Goal: Task Accomplishment & Management: Use online tool/utility

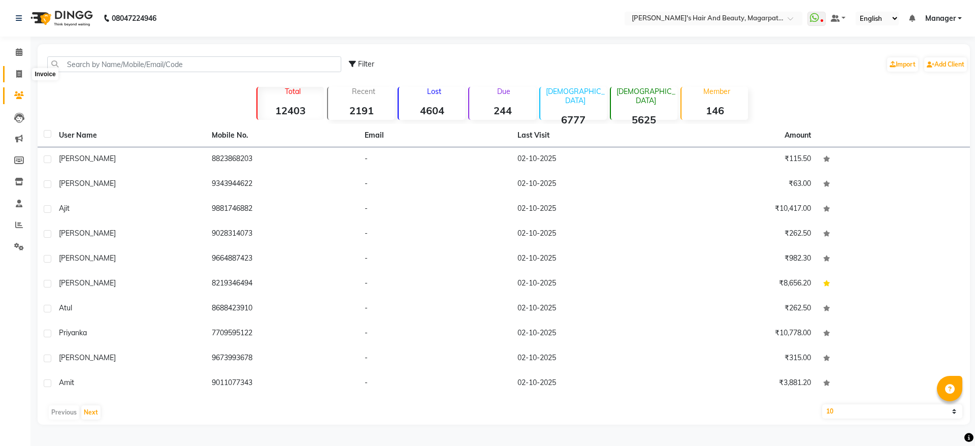
click at [19, 70] on icon at bounding box center [19, 74] width 6 height 8
select select "4517"
select select "service"
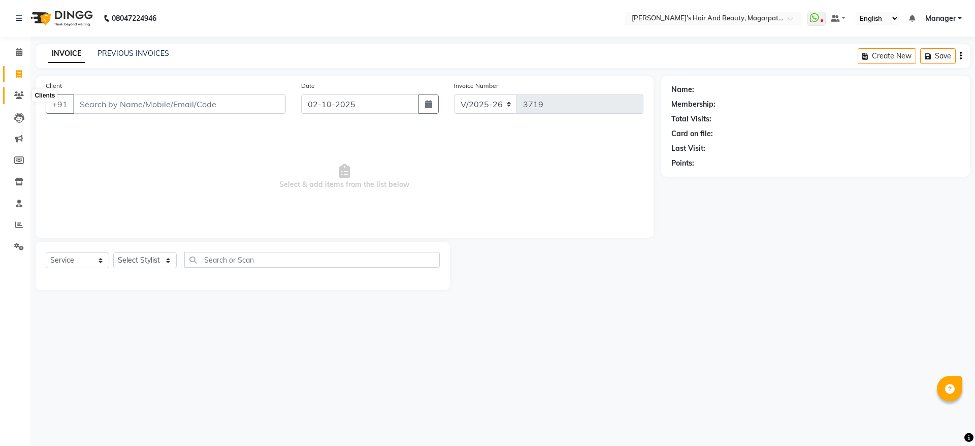
click at [18, 92] on icon at bounding box center [19, 95] width 10 height 8
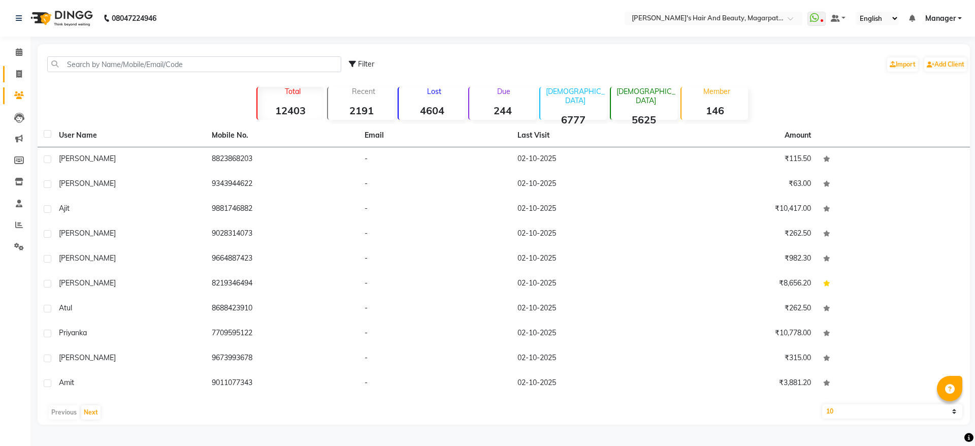
click at [16, 67] on link "Invoice" at bounding box center [15, 74] width 24 height 17
select select "service"
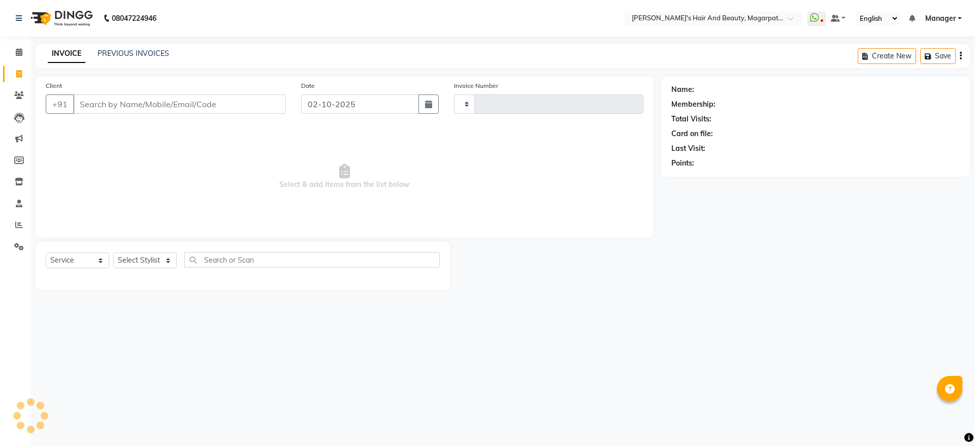
type input "3719"
select select "4517"
click at [91, 95] on input "Client" at bounding box center [179, 103] width 213 height 19
type input "9"
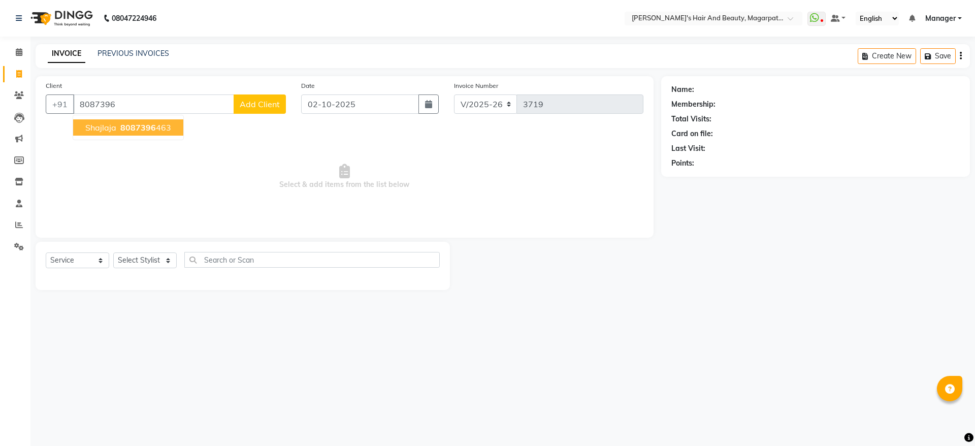
click at [101, 127] on span "Shajlaja" at bounding box center [100, 127] width 31 height 10
type input "8087396463"
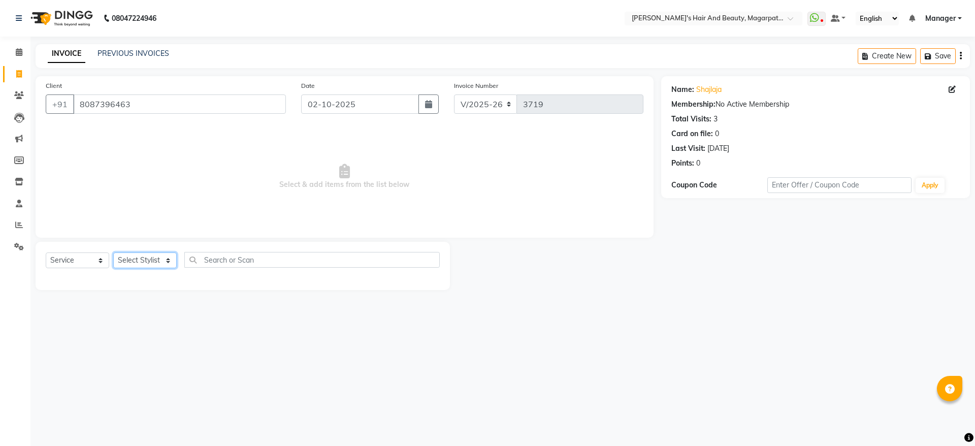
click at [162, 259] on select "Select Stylist [PERSON_NAME] [PERSON_NAME] [PERSON_NAME] Manager [PERSON_NAME] …" at bounding box center [144, 260] width 63 height 16
select select "25867"
click at [113, 252] on select "Select Stylist [PERSON_NAME] [PERSON_NAME] [PERSON_NAME] Manager [PERSON_NAME] …" at bounding box center [144, 260] width 63 height 16
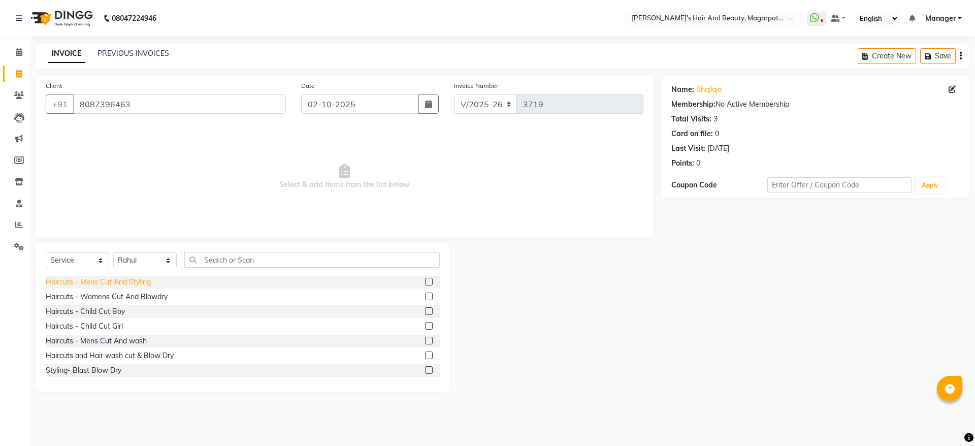
click at [131, 277] on div "Haircuts - Mens Cut And Styling" at bounding box center [98, 282] width 105 height 11
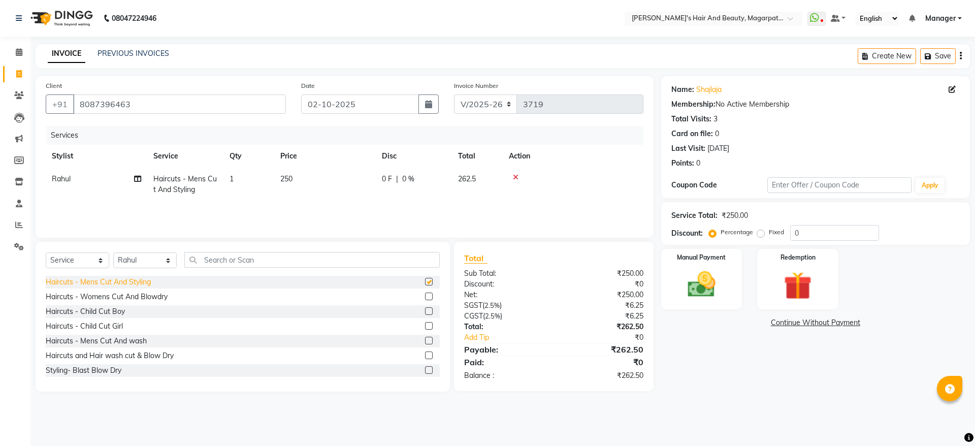
checkbox input "false"
click at [689, 286] on img at bounding box center [701, 285] width 47 height 34
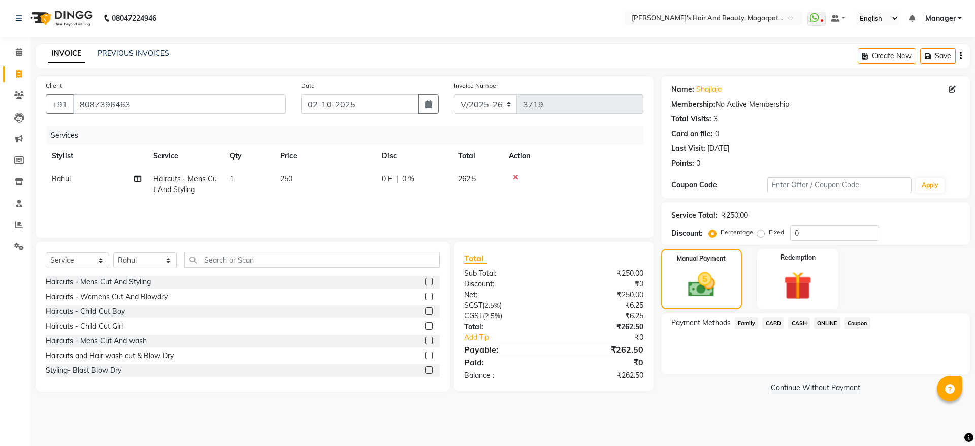
click at [827, 320] on span "ONLINE" at bounding box center [827, 323] width 26 height 12
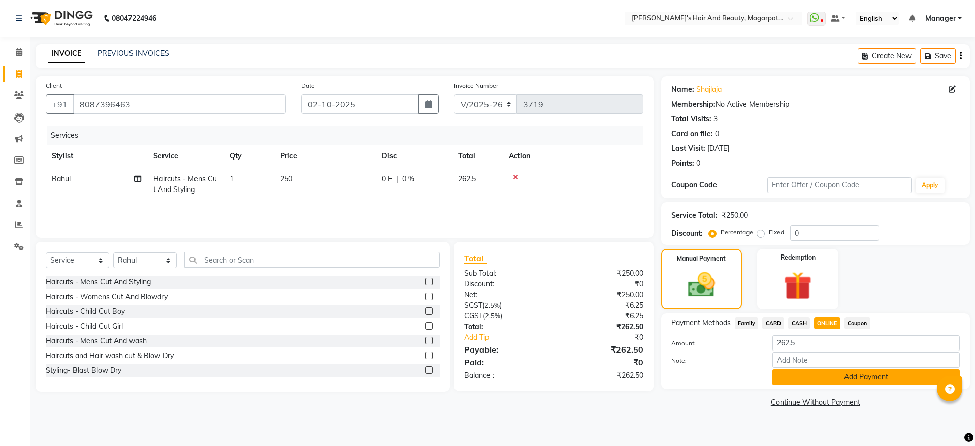
click at [825, 374] on button "Add Payment" at bounding box center [865, 377] width 187 height 16
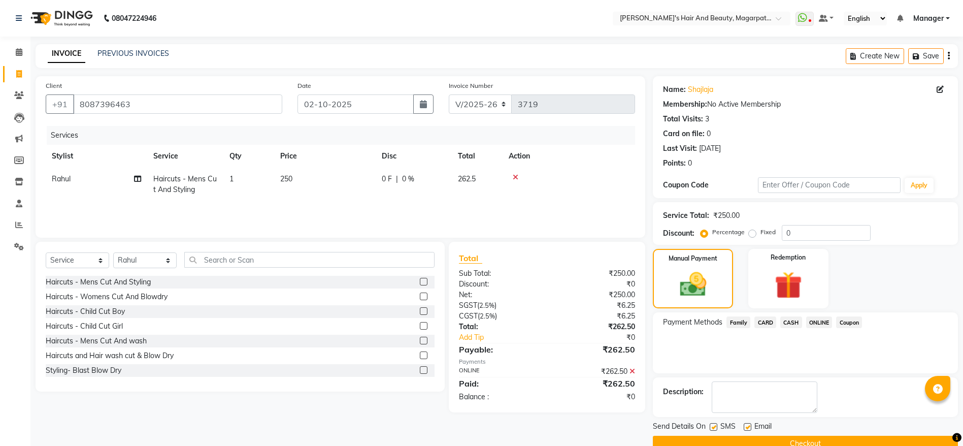
scroll to position [21, 0]
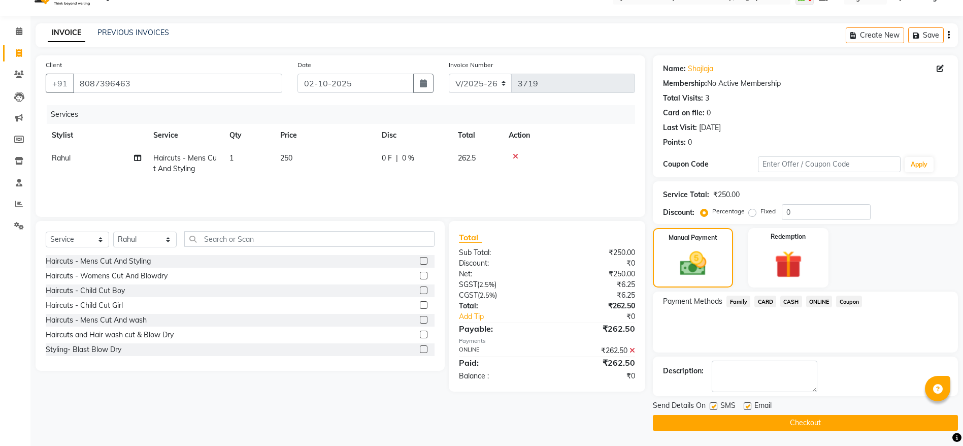
click at [796, 422] on button "Checkout" at bounding box center [805, 423] width 305 height 16
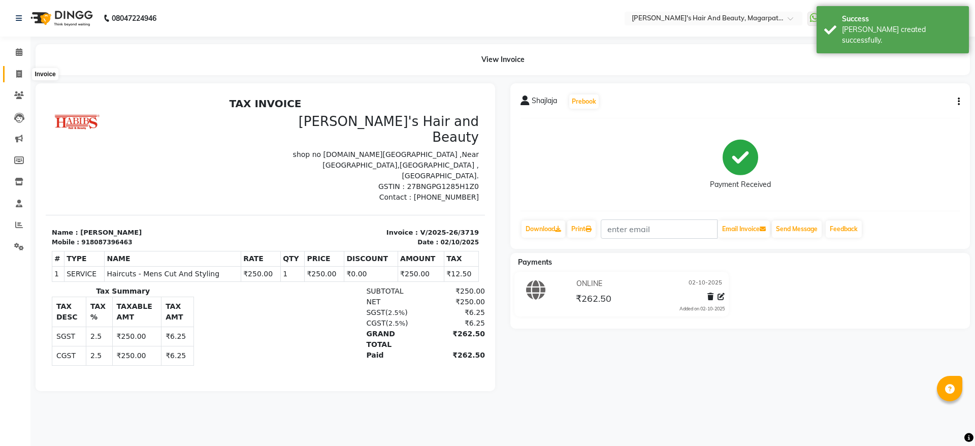
click at [20, 72] on icon at bounding box center [19, 74] width 6 height 8
select select "4517"
select select "service"
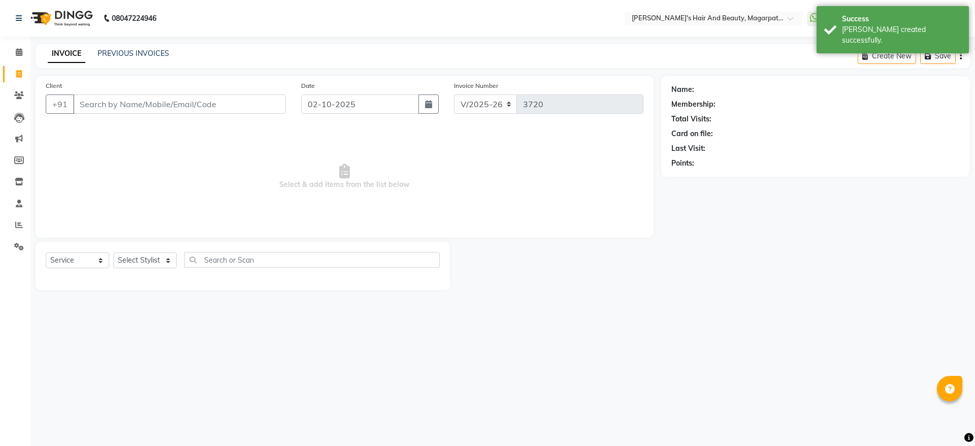
click at [99, 103] on input "Client" at bounding box center [179, 103] width 213 height 19
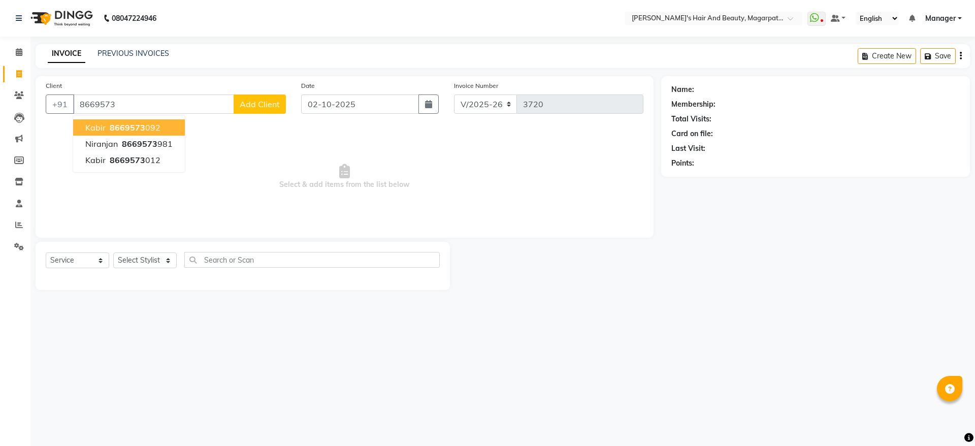
click at [102, 125] on span "Kabir" at bounding box center [95, 127] width 20 height 10
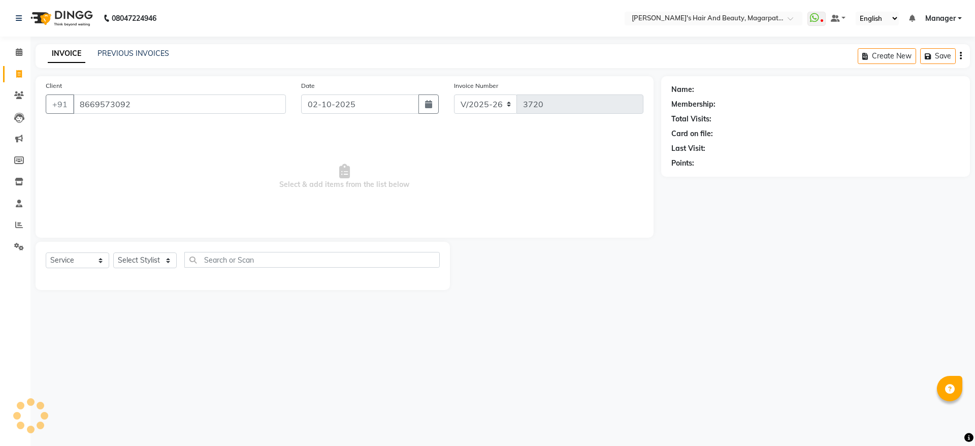
type input "8669573092"
click at [150, 258] on select "Select Stylist [PERSON_NAME] [PERSON_NAME] [PERSON_NAME] Manager [PERSON_NAME] …" at bounding box center [144, 260] width 63 height 16
select select "25867"
click at [113, 252] on select "Select Stylist [PERSON_NAME] [PERSON_NAME] [PERSON_NAME] Manager [PERSON_NAME] …" at bounding box center [144, 260] width 63 height 16
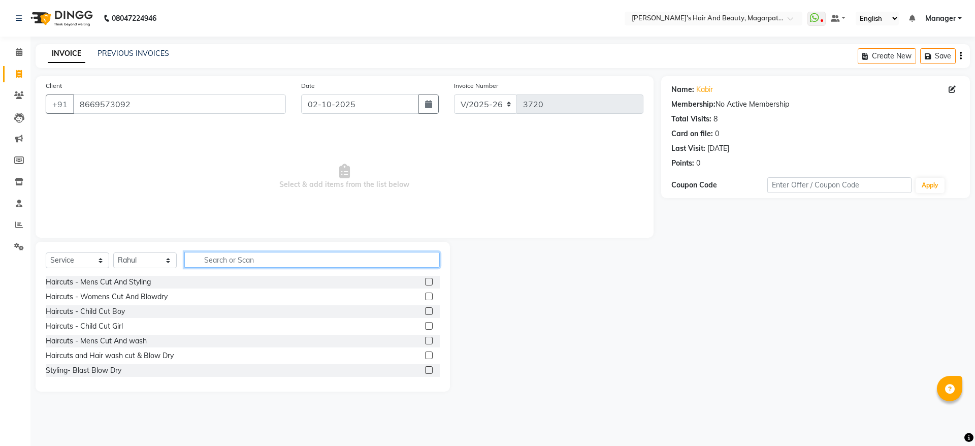
click at [243, 259] on input "text" at bounding box center [311, 260] width 255 height 16
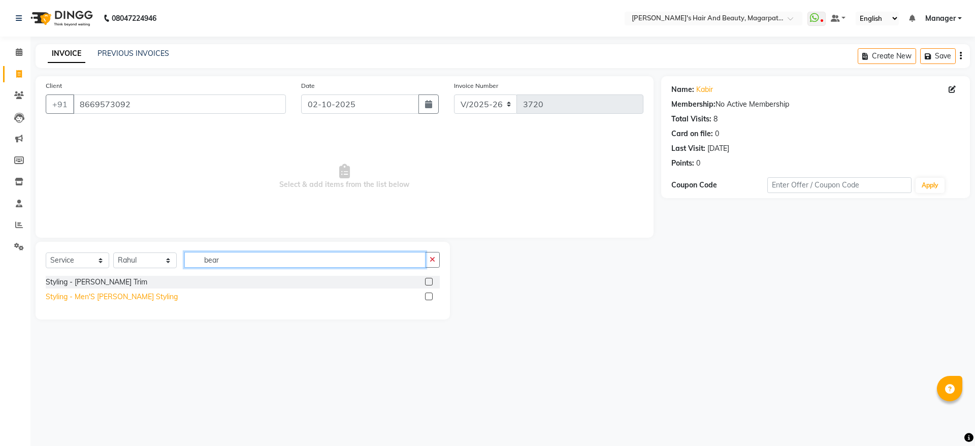
type input "bear"
click at [110, 301] on div "Styling - Men'S [PERSON_NAME] Styling" at bounding box center [112, 296] width 132 height 11
checkbox input "false"
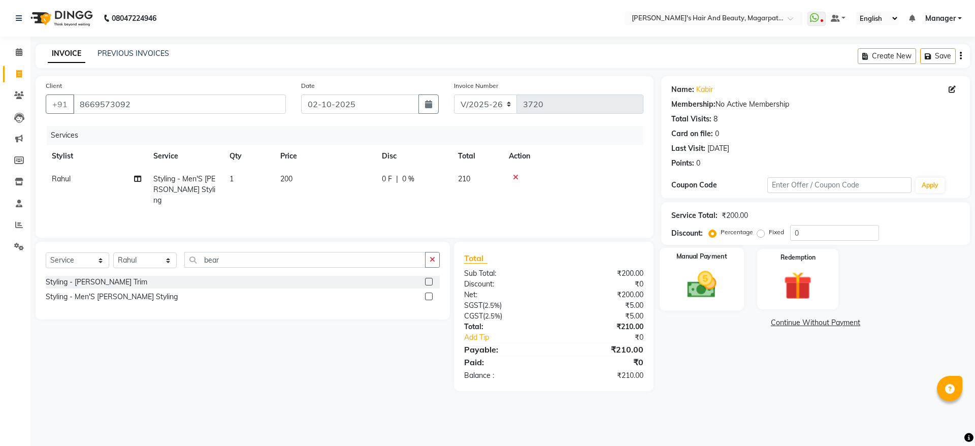
click at [701, 269] on img at bounding box center [701, 285] width 47 height 34
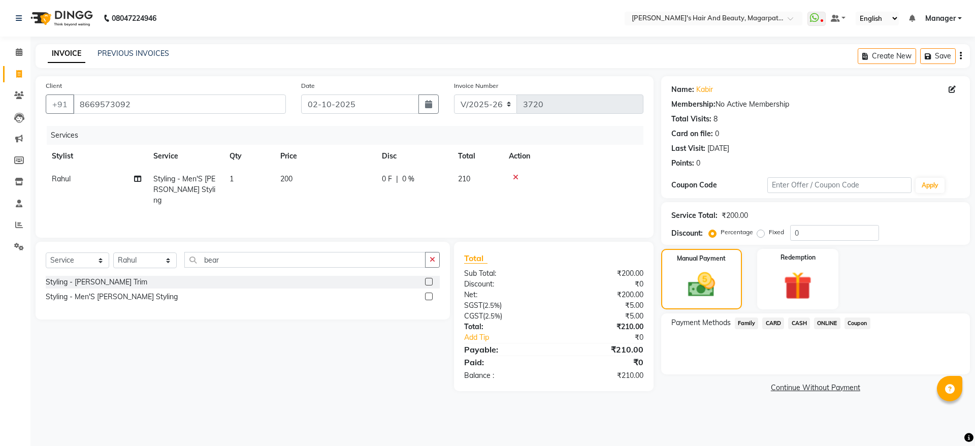
click at [834, 321] on span "ONLINE" at bounding box center [827, 323] width 26 height 12
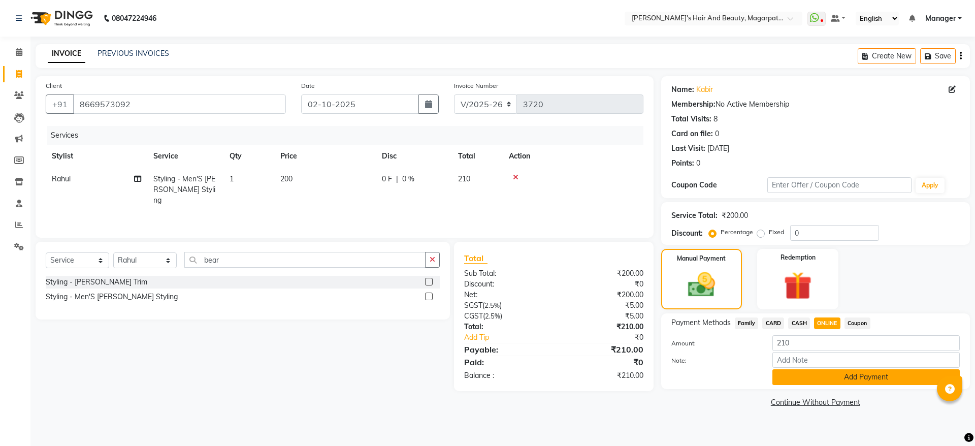
click at [826, 375] on button "Add Payment" at bounding box center [865, 377] width 187 height 16
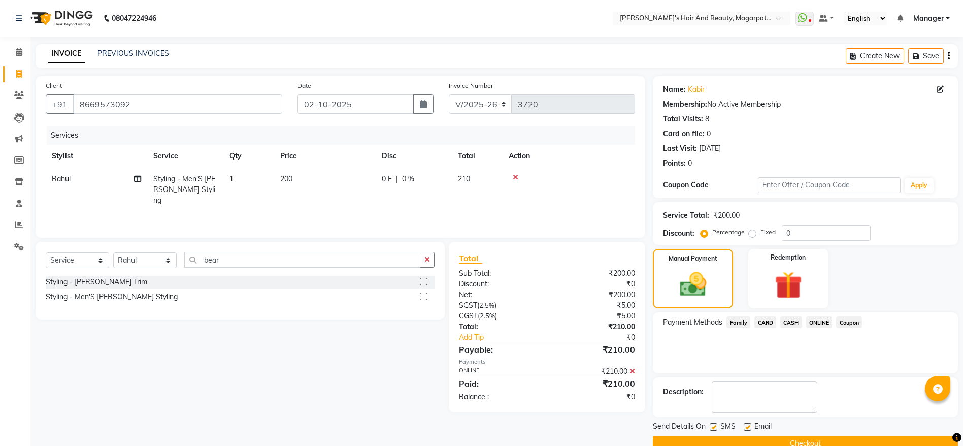
scroll to position [21, 0]
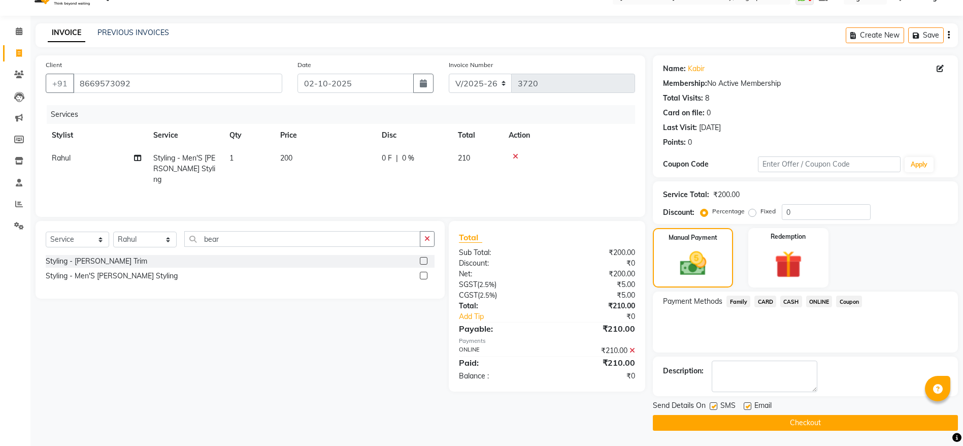
click at [806, 421] on button "Checkout" at bounding box center [805, 423] width 305 height 16
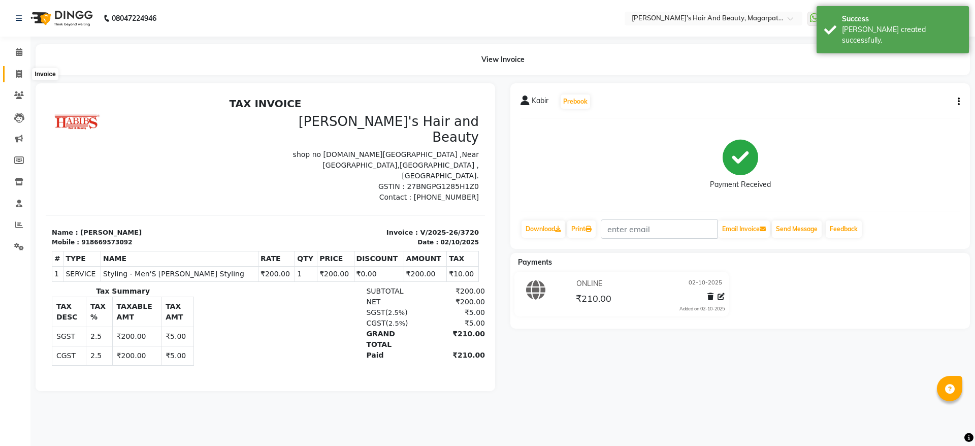
click at [24, 72] on span at bounding box center [19, 75] width 18 height 12
select select "service"
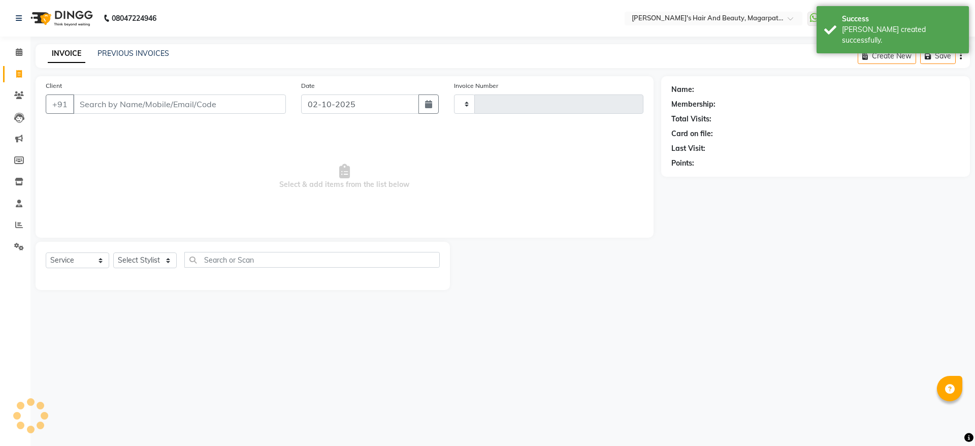
type input "3721"
select select "4517"
click at [92, 101] on input "Client" at bounding box center [179, 103] width 213 height 19
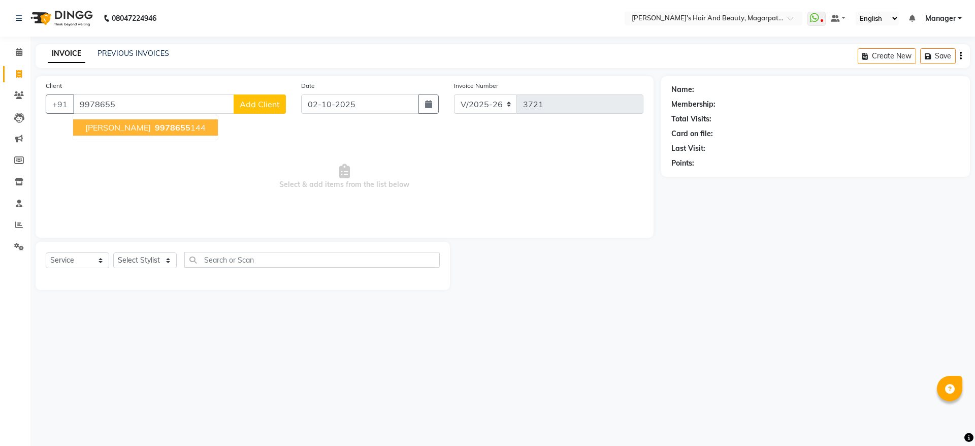
click at [114, 129] on button "[PERSON_NAME] 9978655 144" at bounding box center [145, 127] width 145 height 16
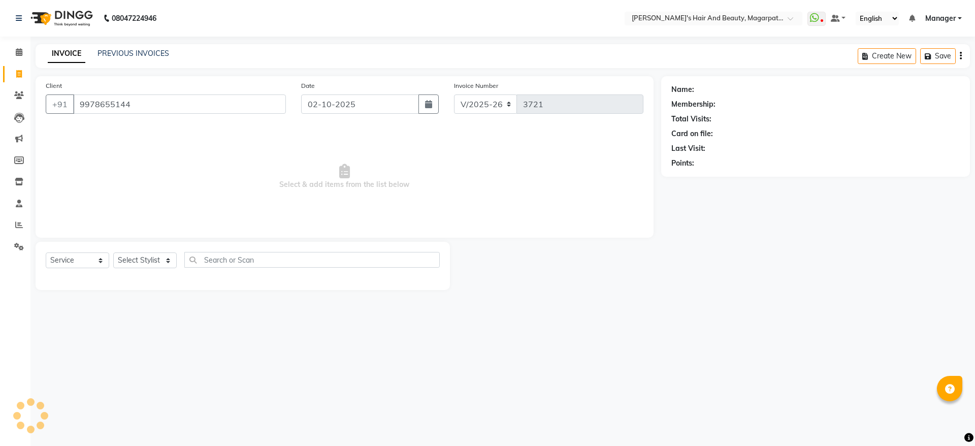
type input "9978655144"
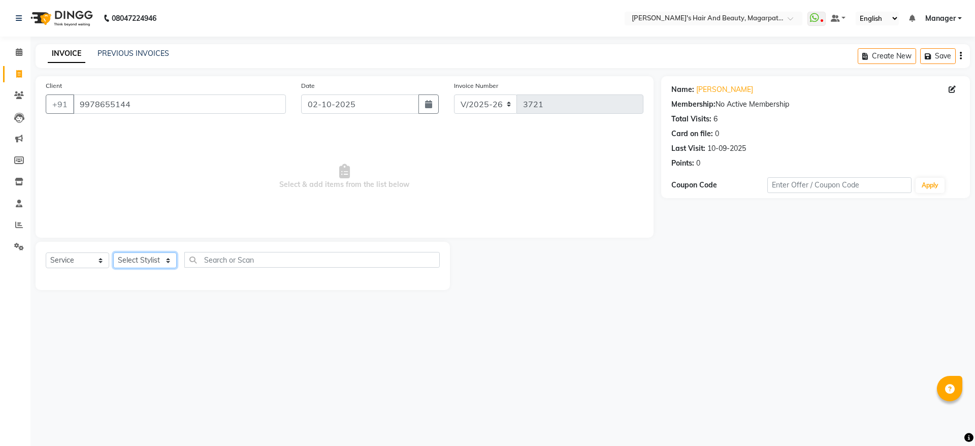
click at [153, 253] on select "Select Stylist [PERSON_NAME] [PERSON_NAME] [PERSON_NAME] Manager [PERSON_NAME] …" at bounding box center [144, 260] width 63 height 16
select select "25867"
click at [113, 252] on select "Select Stylist [PERSON_NAME] [PERSON_NAME] [PERSON_NAME] Manager [PERSON_NAME] …" at bounding box center [144, 260] width 63 height 16
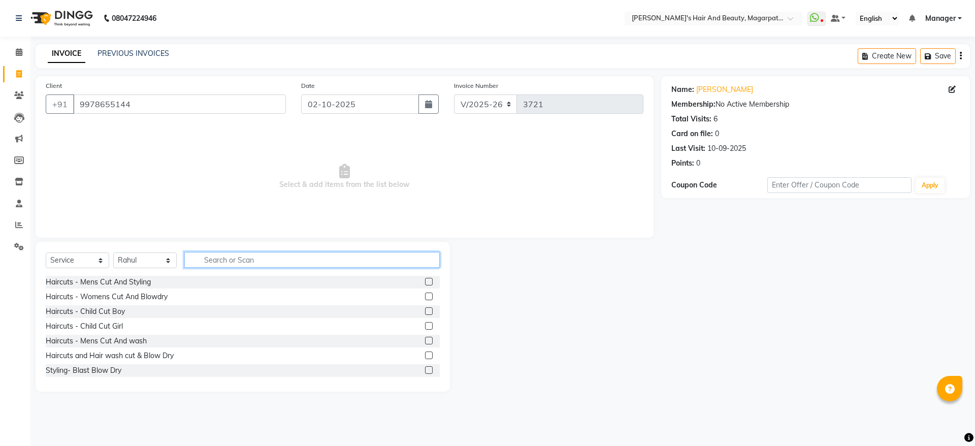
click at [228, 260] on input "text" at bounding box center [311, 260] width 255 height 16
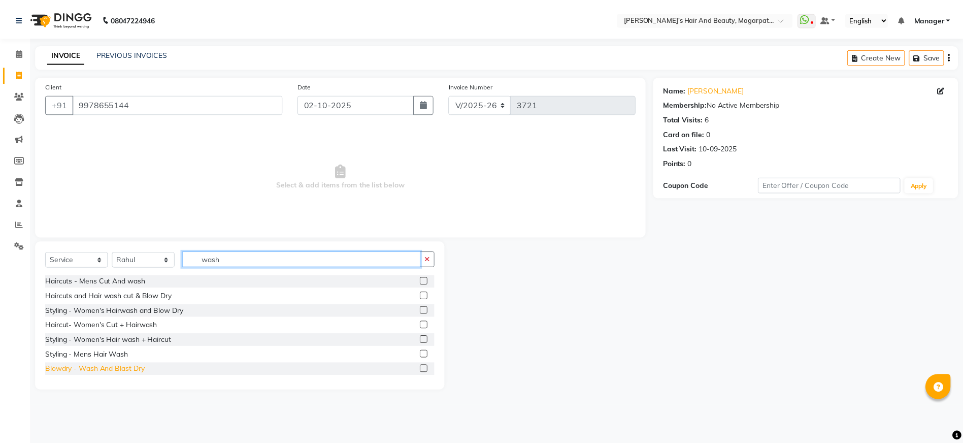
scroll to position [16, 0]
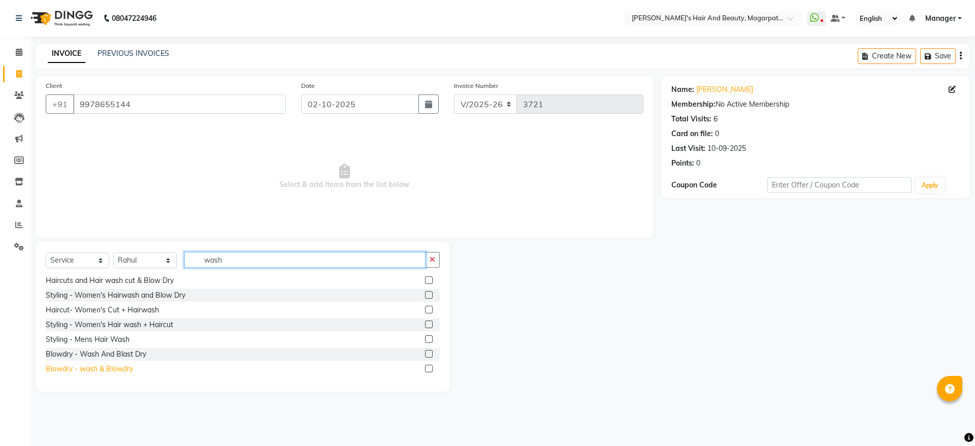
type input "wash"
click at [123, 371] on div "Blowdry - wash & Blowdry" at bounding box center [89, 368] width 87 height 11
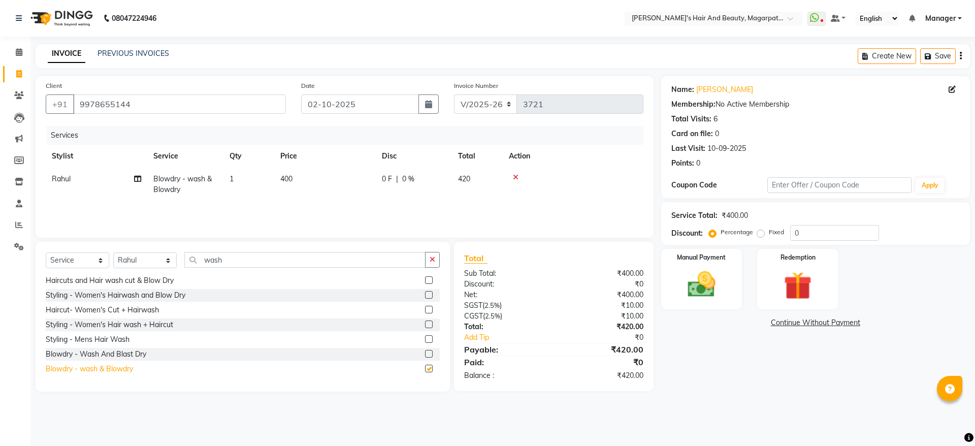
checkbox input "false"
click at [697, 268] on img at bounding box center [701, 285] width 47 height 34
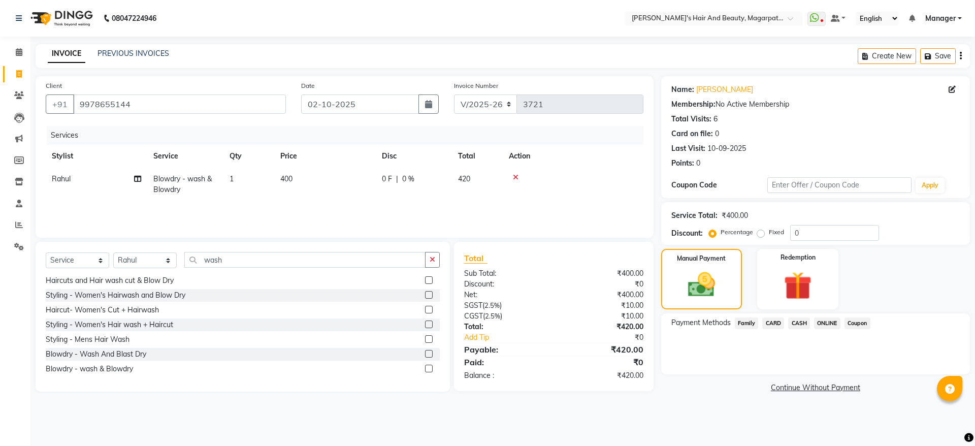
click at [823, 321] on span "ONLINE" at bounding box center [827, 323] width 26 height 12
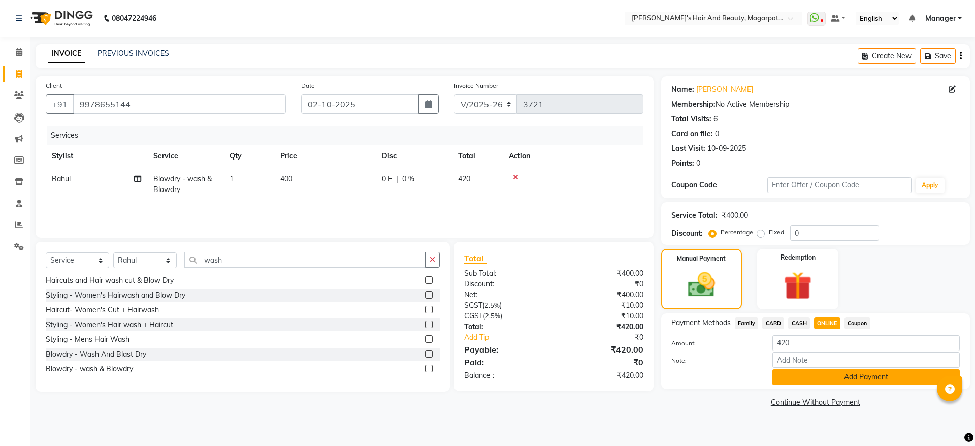
click at [826, 374] on button "Add Payment" at bounding box center [865, 377] width 187 height 16
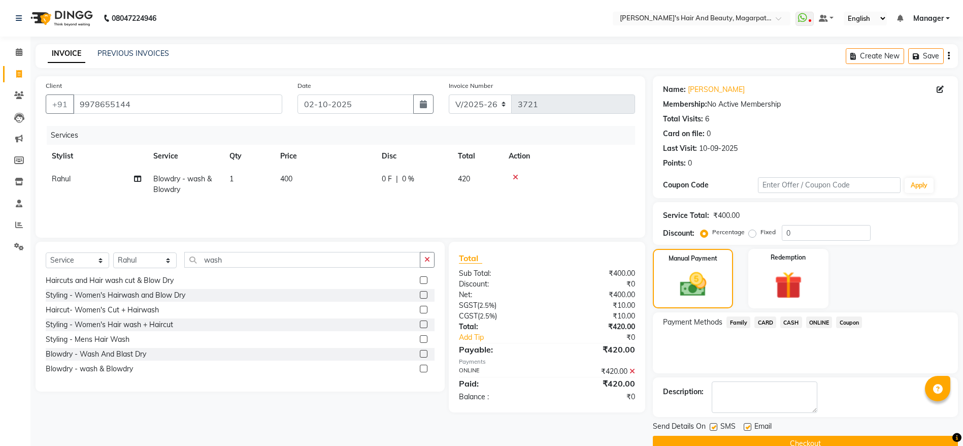
scroll to position [21, 0]
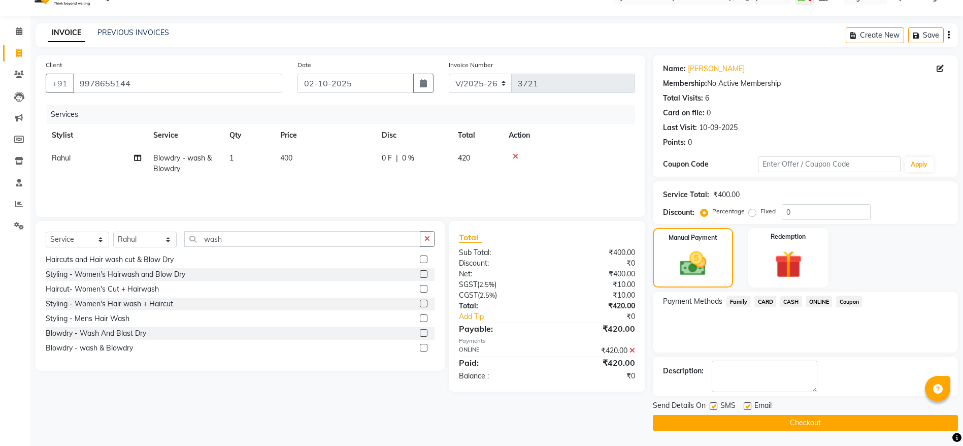
click at [796, 420] on button "Checkout" at bounding box center [805, 423] width 305 height 16
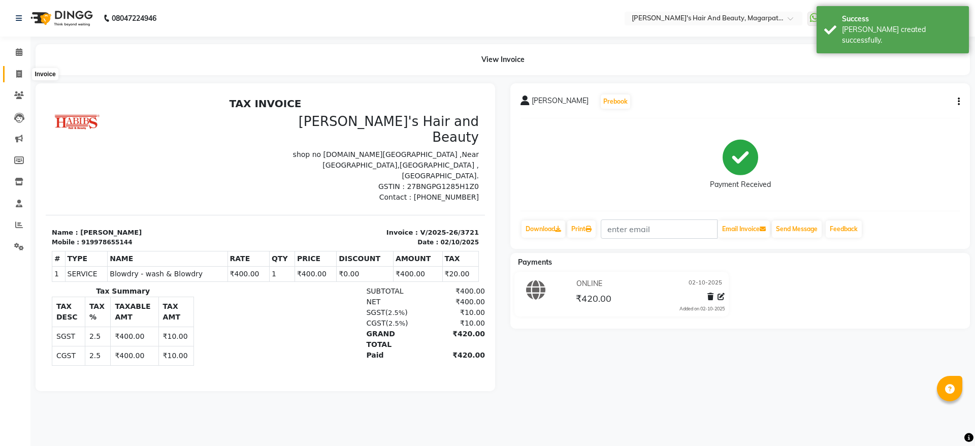
click at [19, 70] on icon at bounding box center [19, 74] width 6 height 8
select select "4517"
select select "service"
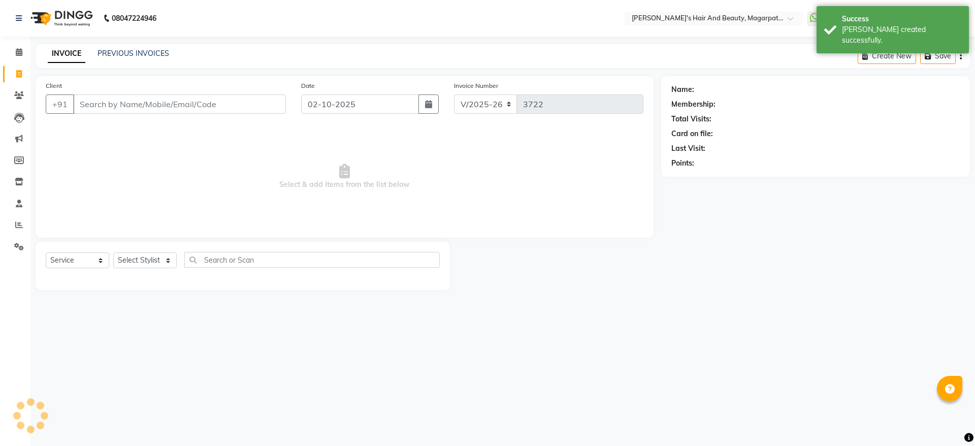
click at [97, 98] on input "Client" at bounding box center [179, 103] width 213 height 19
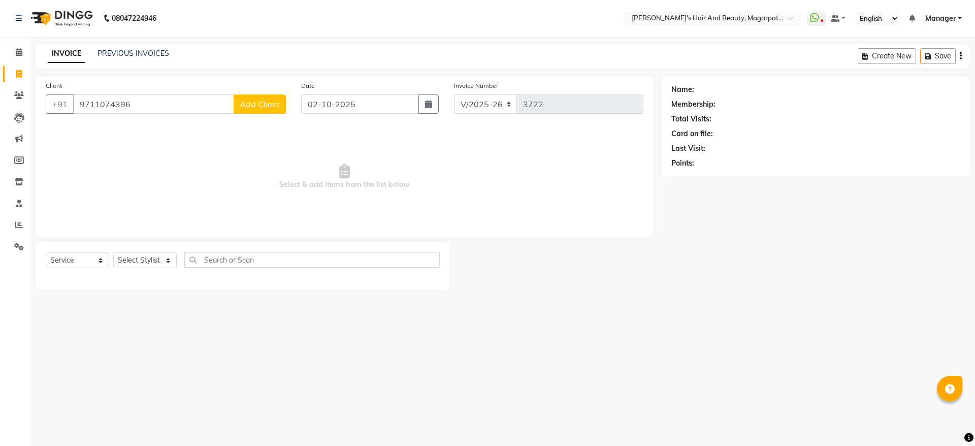
type input "9711074396"
click at [243, 109] on span "Add Client" at bounding box center [260, 104] width 40 height 10
select select "22"
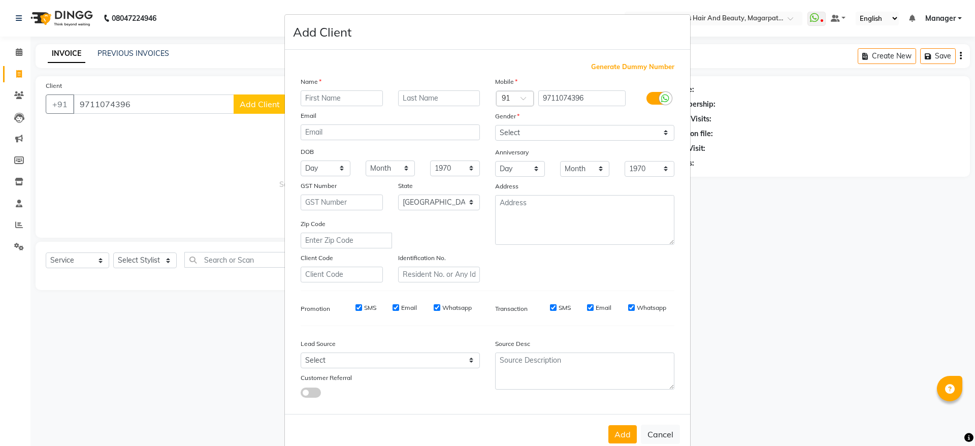
click at [304, 95] on input "text" at bounding box center [342, 98] width 82 height 16
type input "Ankush"
click at [509, 135] on select "Select [DEMOGRAPHIC_DATA] [DEMOGRAPHIC_DATA] Other Prefer Not To Say" at bounding box center [584, 133] width 179 height 16
select select "[DEMOGRAPHIC_DATA]"
click at [495, 125] on select "Select [DEMOGRAPHIC_DATA] [DEMOGRAPHIC_DATA] Other Prefer Not To Say" at bounding box center [584, 133] width 179 height 16
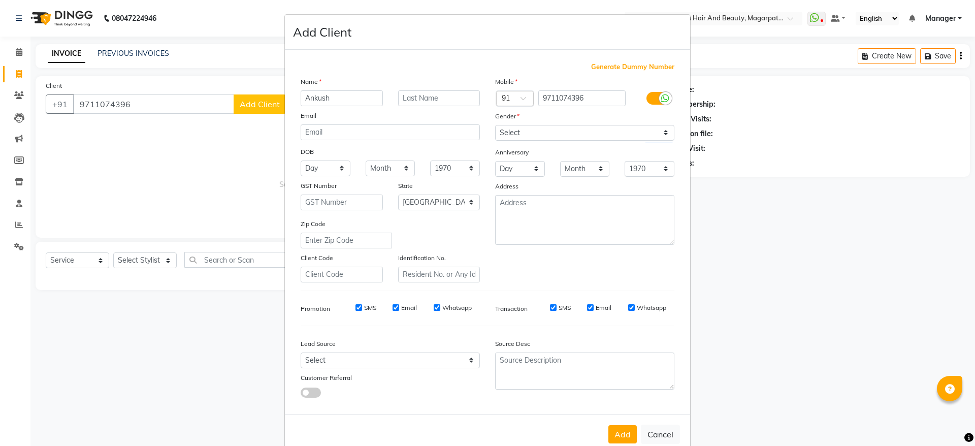
click at [622, 425] on button "Add" at bounding box center [622, 434] width 28 height 18
select select
select select "null"
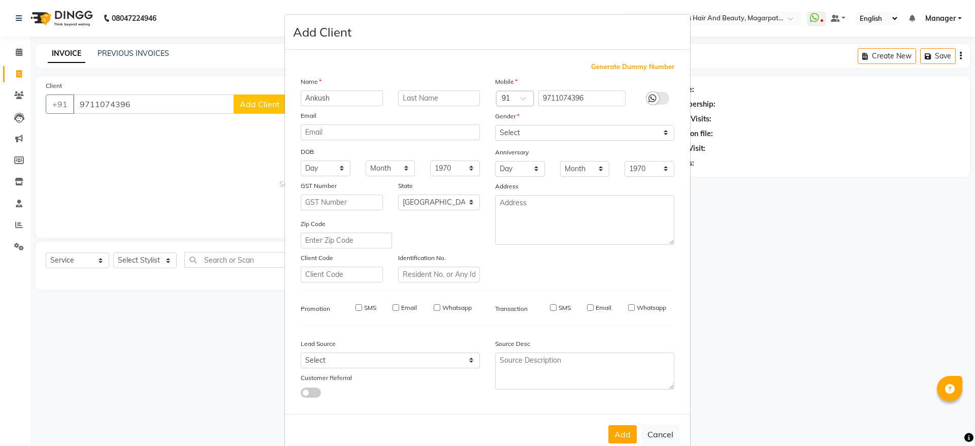
select select
checkbox input "false"
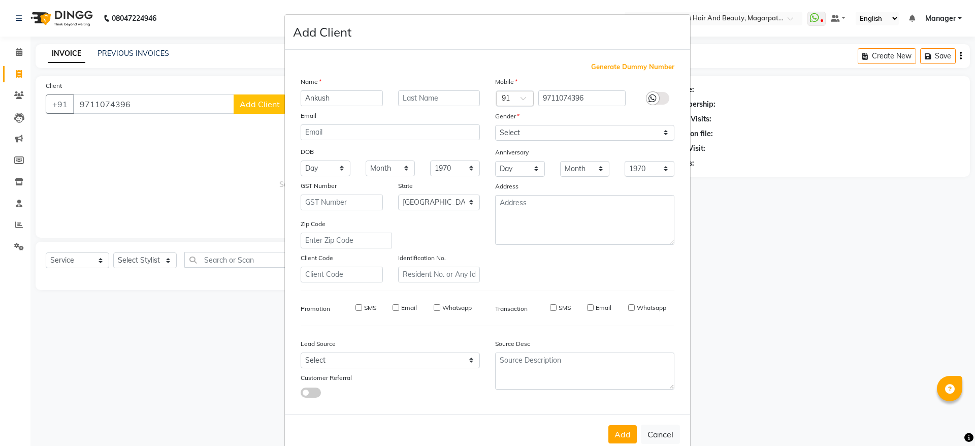
checkbox input "false"
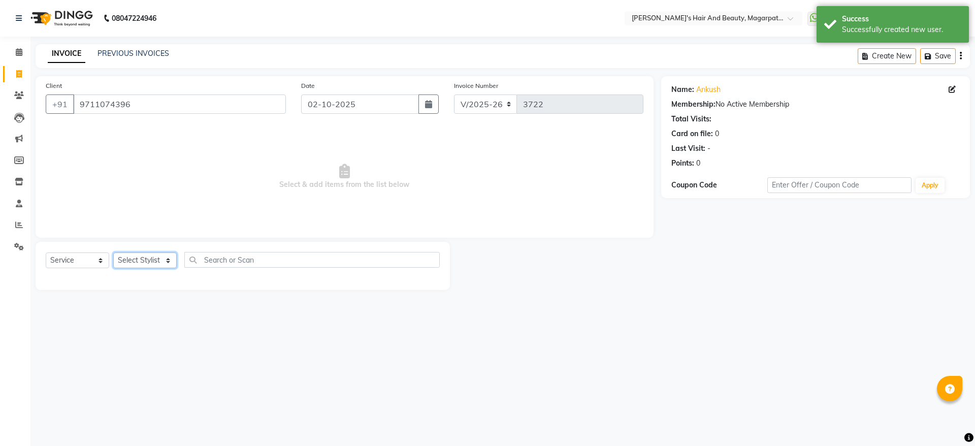
click at [157, 255] on select "Select Stylist [PERSON_NAME] [PERSON_NAME] [PERSON_NAME] Manager [PERSON_NAME] …" at bounding box center [144, 260] width 63 height 16
select select "67454"
click at [113, 252] on select "Select Stylist [PERSON_NAME] [PERSON_NAME] [PERSON_NAME] Manager [PERSON_NAME] …" at bounding box center [144, 260] width 63 height 16
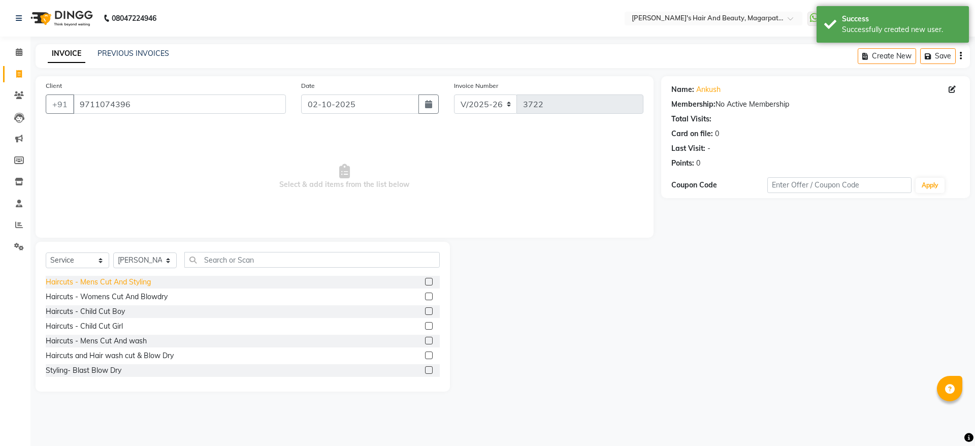
click at [127, 280] on div "Haircuts - Mens Cut And Styling" at bounding box center [98, 282] width 105 height 11
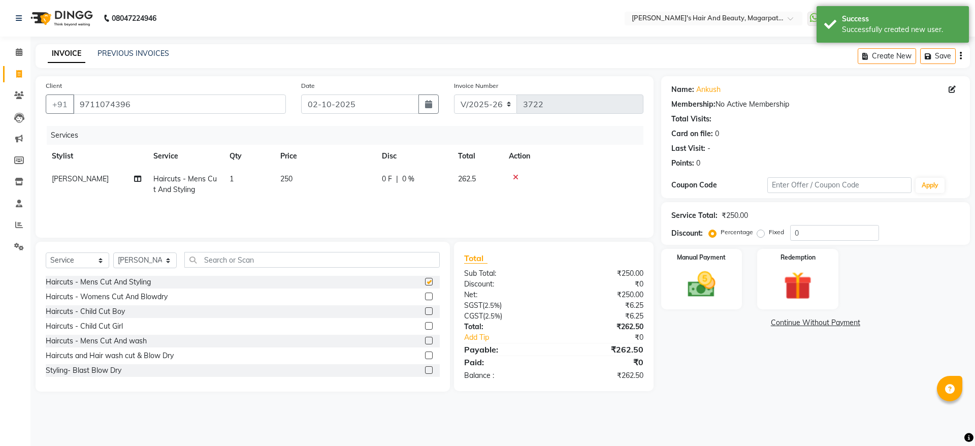
checkbox input "false"
click at [227, 254] on input "text" at bounding box center [311, 260] width 255 height 16
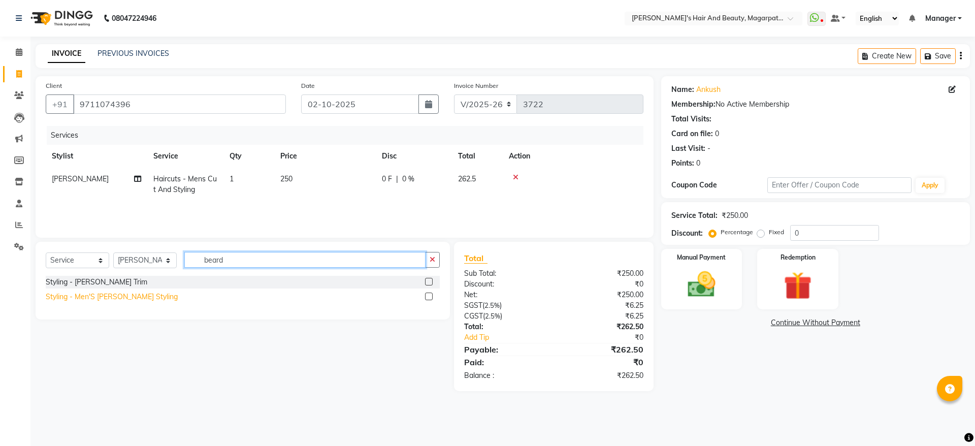
type input "beard"
click at [128, 294] on div "Styling - Men'S [PERSON_NAME] Styling" at bounding box center [112, 296] width 132 height 11
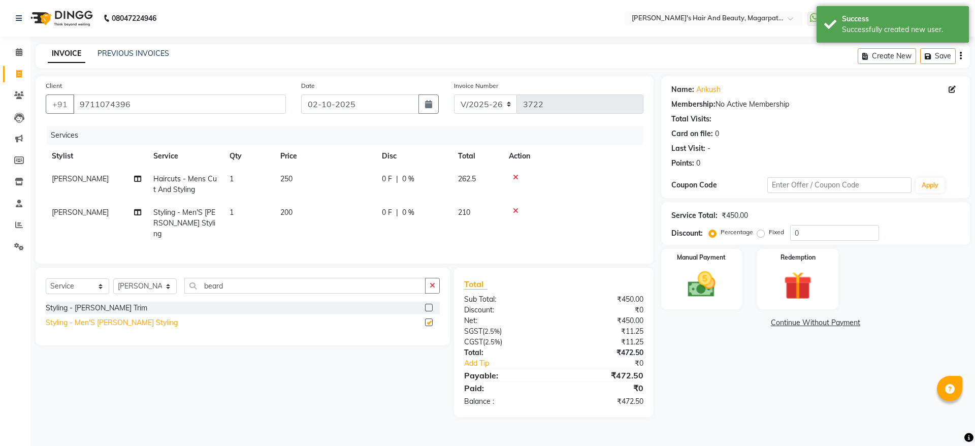
checkbox input "false"
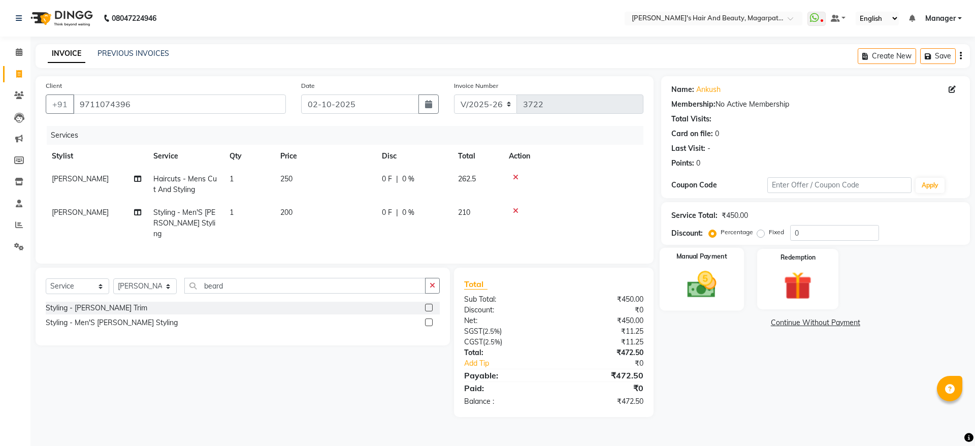
click at [703, 272] on img at bounding box center [701, 285] width 47 height 34
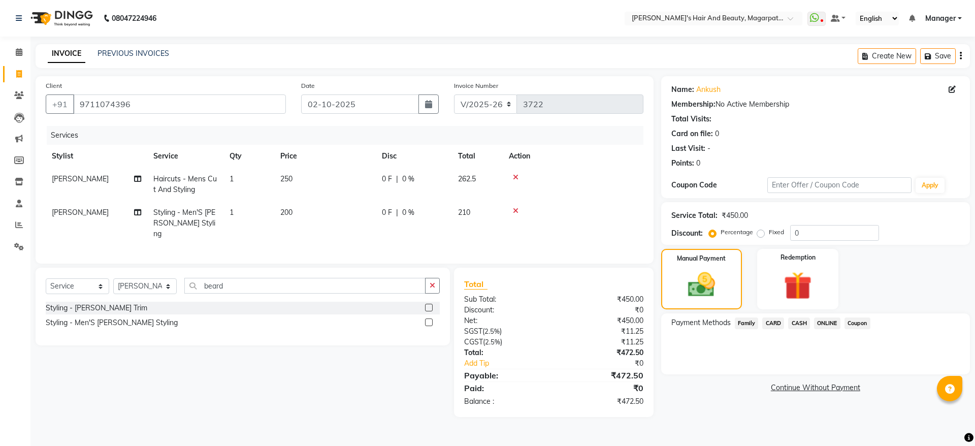
click at [830, 315] on div "Payment Methods Family CARD CASH ONLINE Coupon" at bounding box center [815, 343] width 309 height 61
click at [830, 321] on span "ONLINE" at bounding box center [827, 323] width 26 height 12
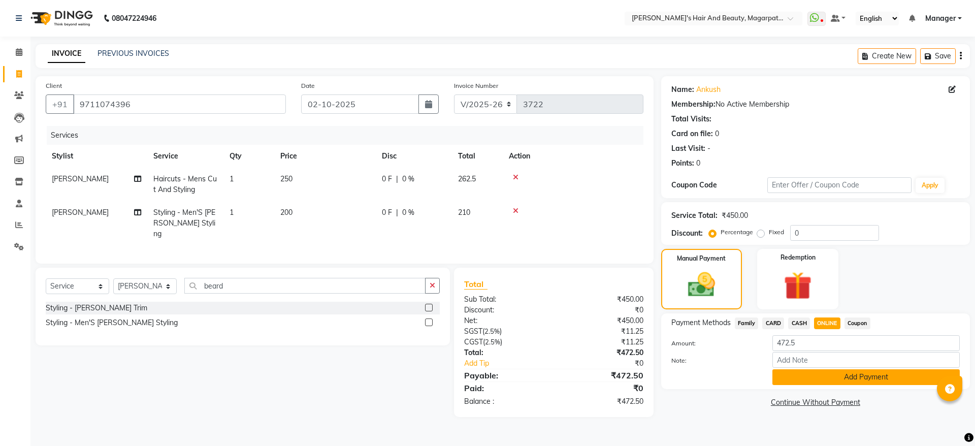
click at [855, 373] on button "Add Payment" at bounding box center [865, 377] width 187 height 16
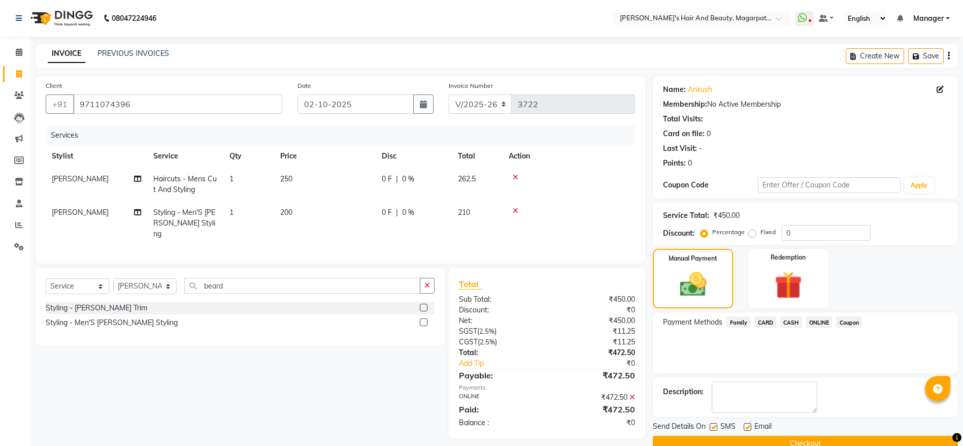
scroll to position [21, 0]
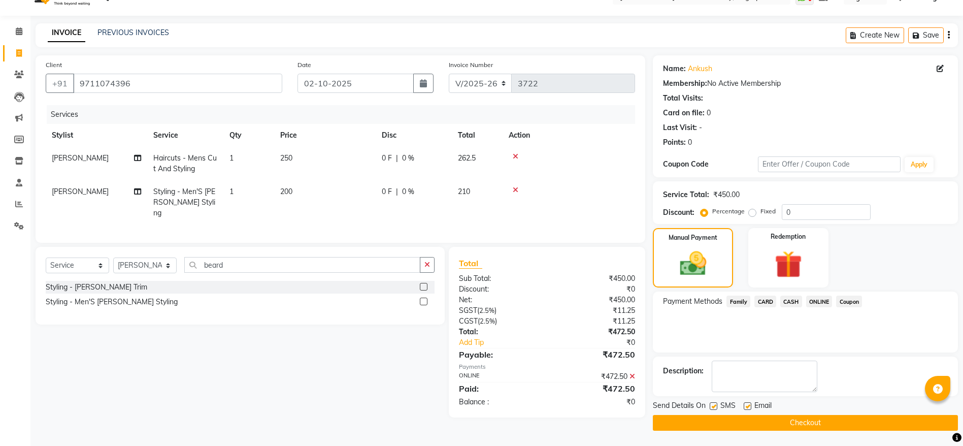
click at [827, 420] on button "Checkout" at bounding box center [805, 423] width 305 height 16
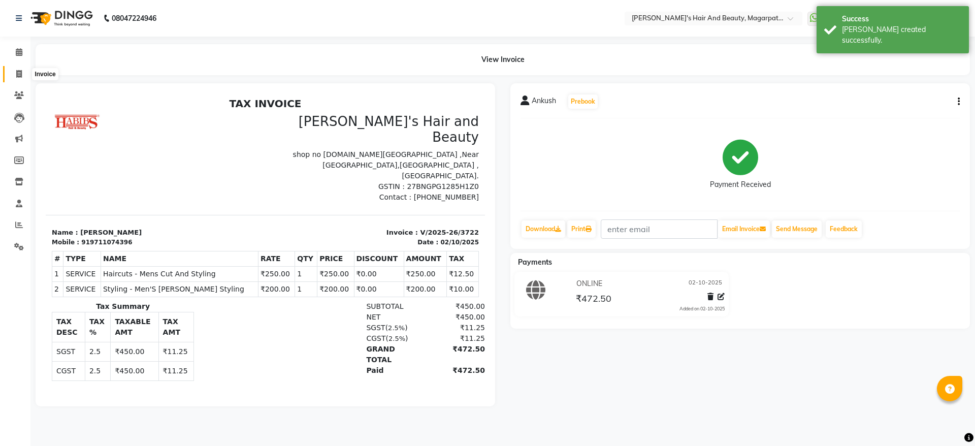
click at [13, 74] on span at bounding box center [19, 75] width 18 height 12
select select "4517"
select select "service"
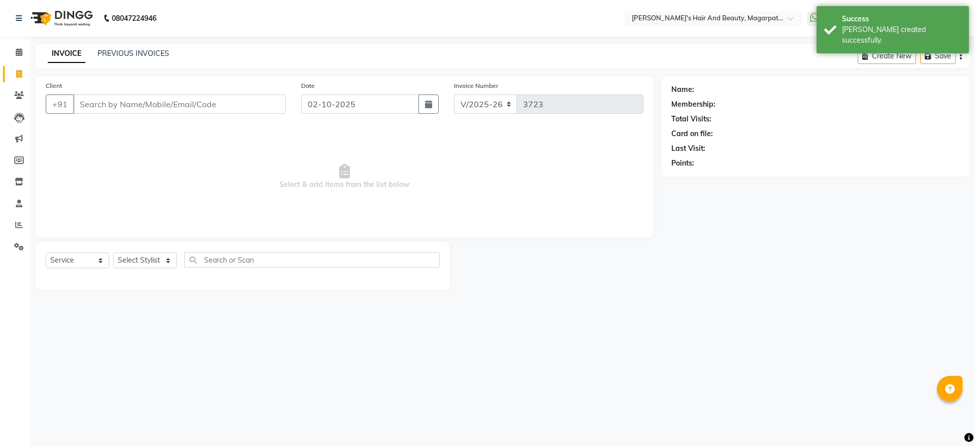
click at [94, 101] on input "Client" at bounding box center [179, 103] width 213 height 19
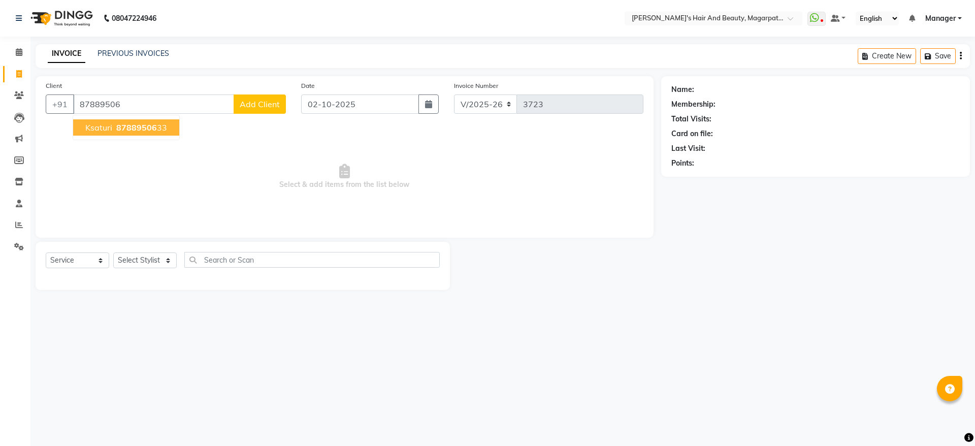
click at [96, 127] on span "ksaturi" at bounding box center [98, 127] width 27 height 10
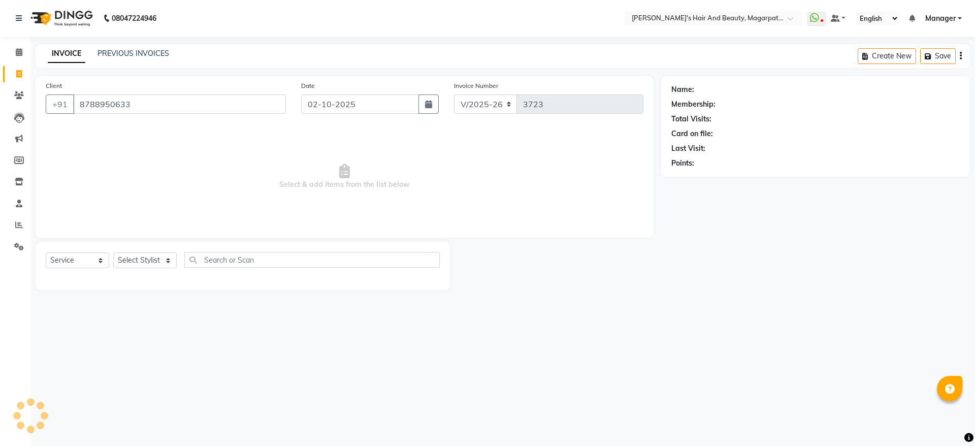
type input "8788950633"
click at [128, 261] on select "Select Stylist [PERSON_NAME] [PERSON_NAME] [PERSON_NAME] Manager [PERSON_NAME] …" at bounding box center [144, 260] width 63 height 16
select select "25867"
click at [113, 252] on select "Select Stylist [PERSON_NAME] [PERSON_NAME] [PERSON_NAME] Manager [PERSON_NAME] …" at bounding box center [144, 260] width 63 height 16
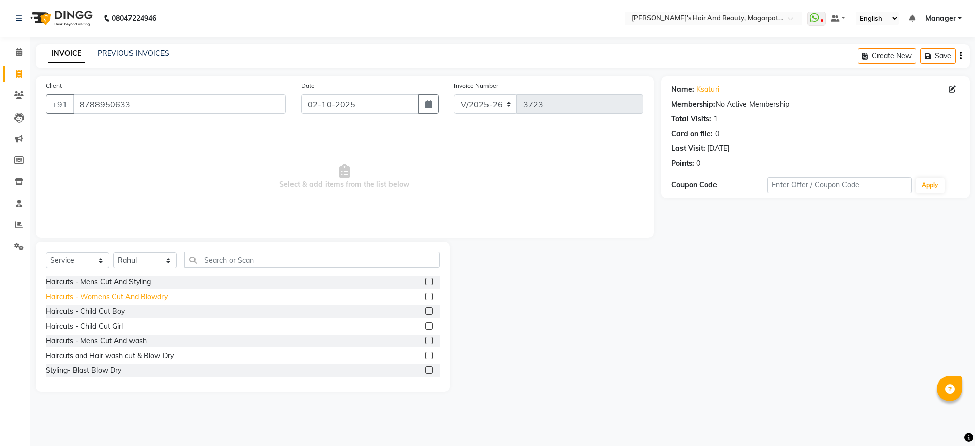
click at [159, 294] on div "Haircuts - Womens Cut And Blowdry" at bounding box center [107, 296] width 122 height 11
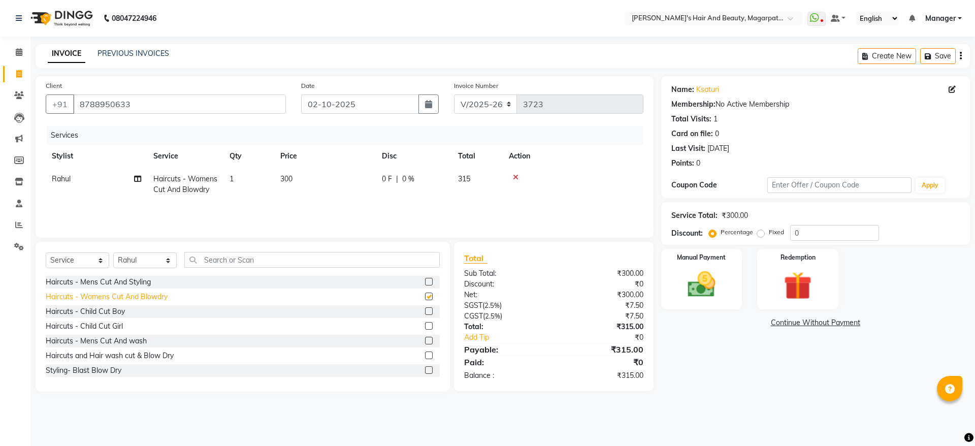
checkbox input "false"
click at [690, 273] on img at bounding box center [701, 285] width 47 height 34
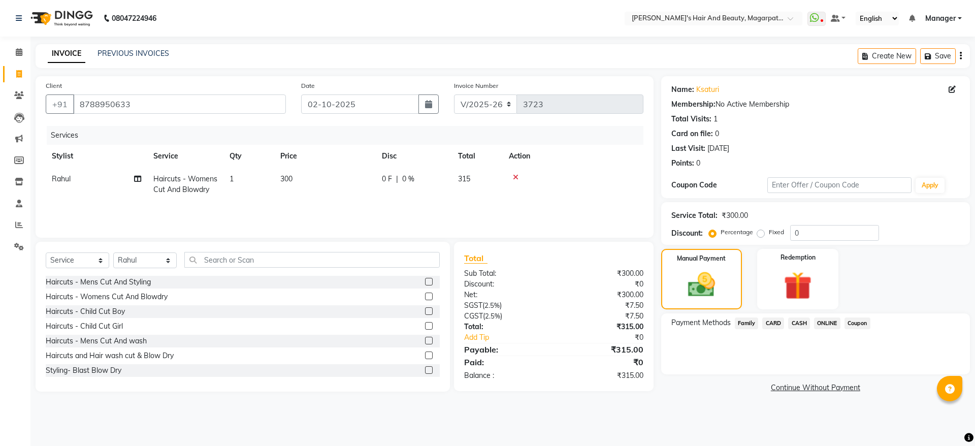
click at [833, 320] on span "ONLINE" at bounding box center [827, 323] width 26 height 12
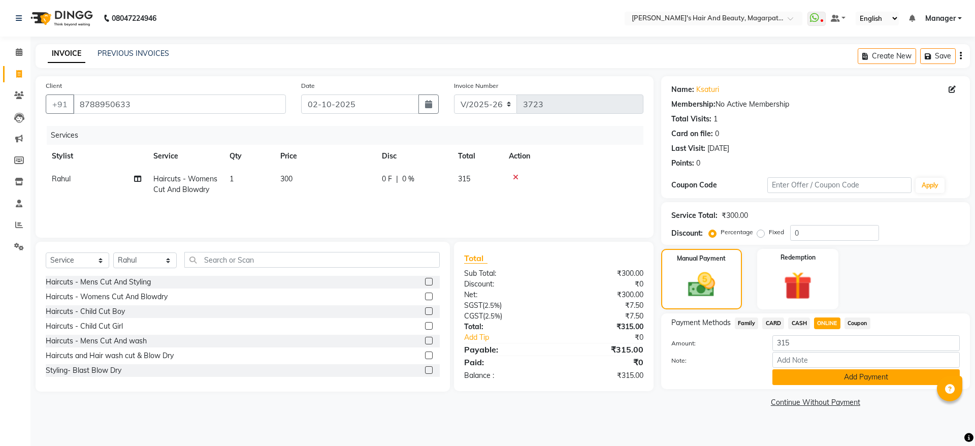
click at [839, 375] on button "Add Payment" at bounding box center [865, 377] width 187 height 16
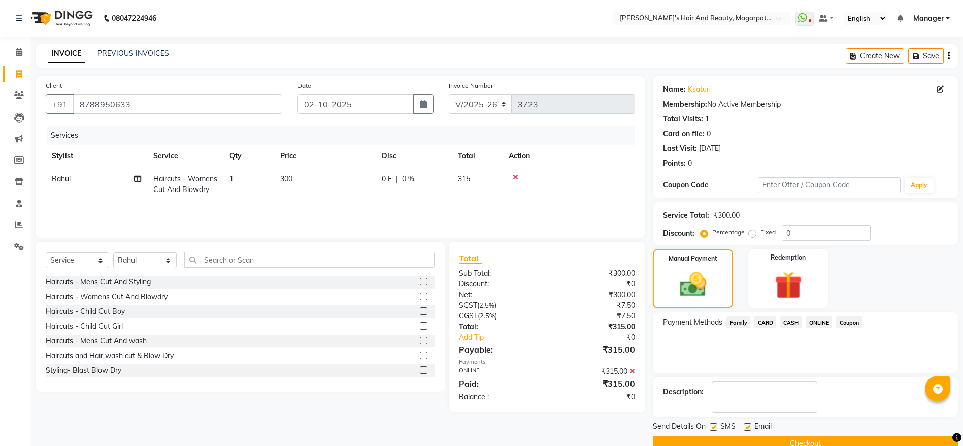
scroll to position [21, 0]
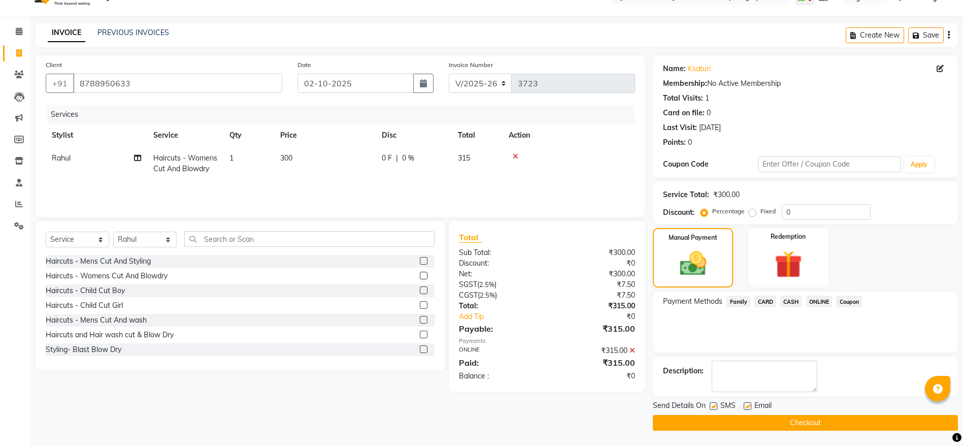
click at [801, 423] on button "Checkout" at bounding box center [805, 423] width 305 height 16
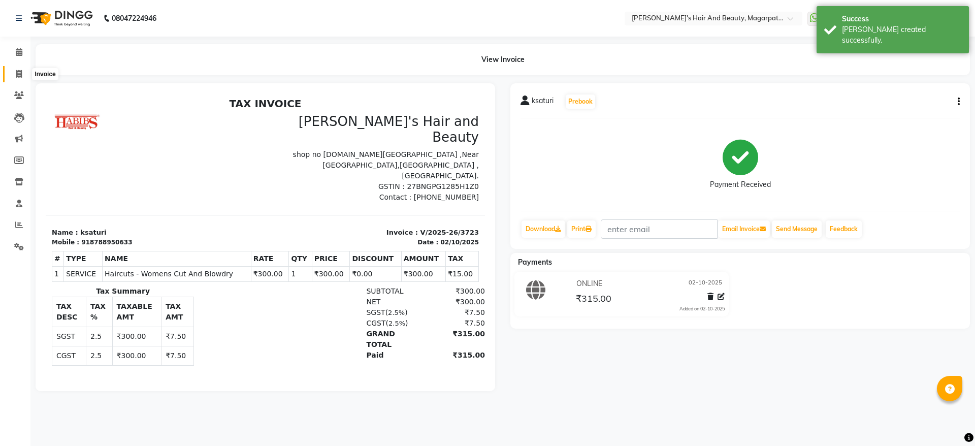
click at [19, 74] on icon at bounding box center [19, 74] width 6 height 8
select select "4517"
select select "service"
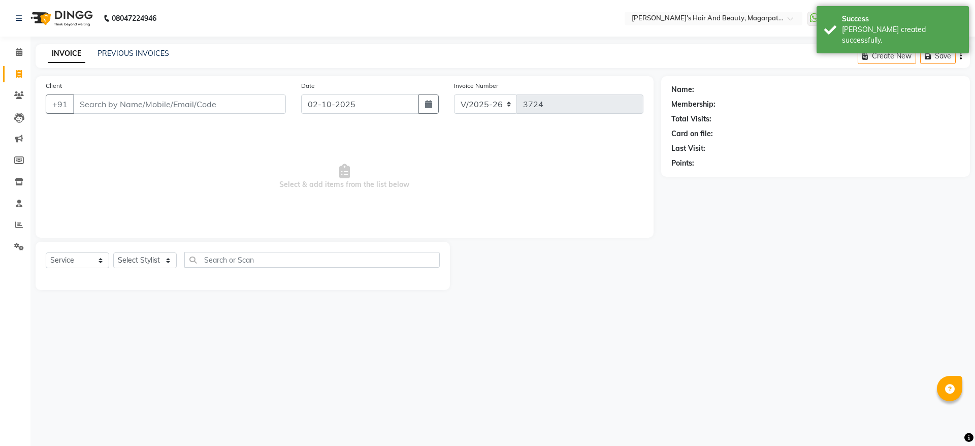
click at [112, 105] on input "Client" at bounding box center [179, 103] width 213 height 19
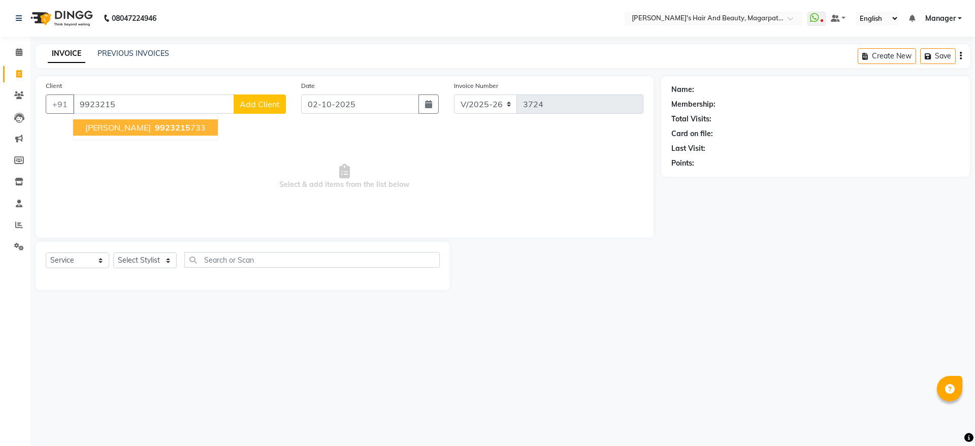
click at [119, 124] on span "[PERSON_NAME]" at bounding box center [117, 127] width 65 height 10
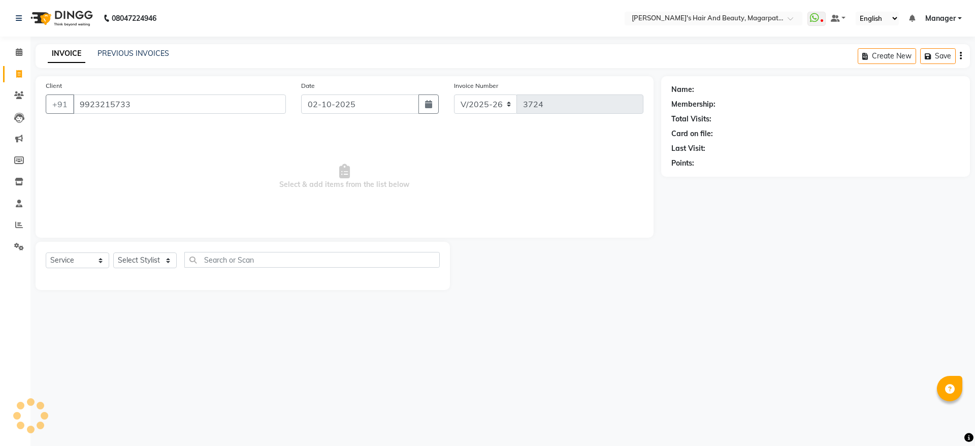
type input "9923215733"
click at [128, 267] on select "Select Stylist [PERSON_NAME] [PERSON_NAME] [PERSON_NAME] Manager [PERSON_NAME] …" at bounding box center [144, 260] width 63 height 16
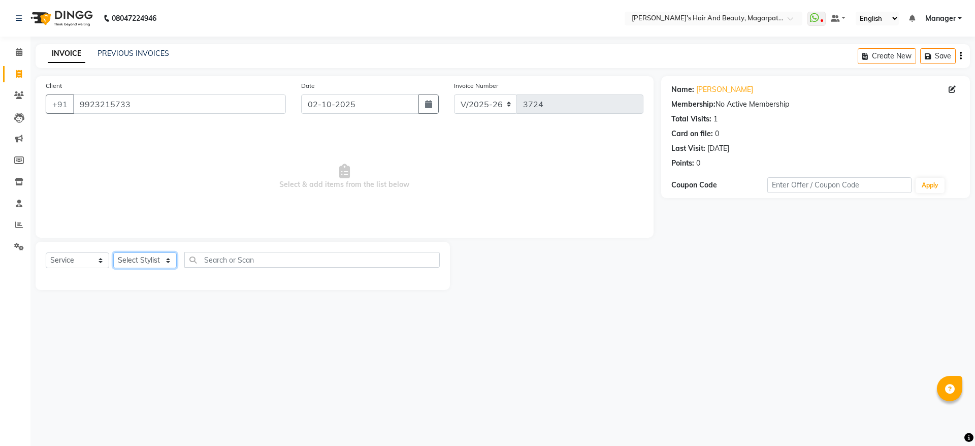
select select "67464"
click at [113, 252] on select "Select Stylist [PERSON_NAME] [PERSON_NAME] [PERSON_NAME] Manager [PERSON_NAME] …" at bounding box center [144, 260] width 63 height 16
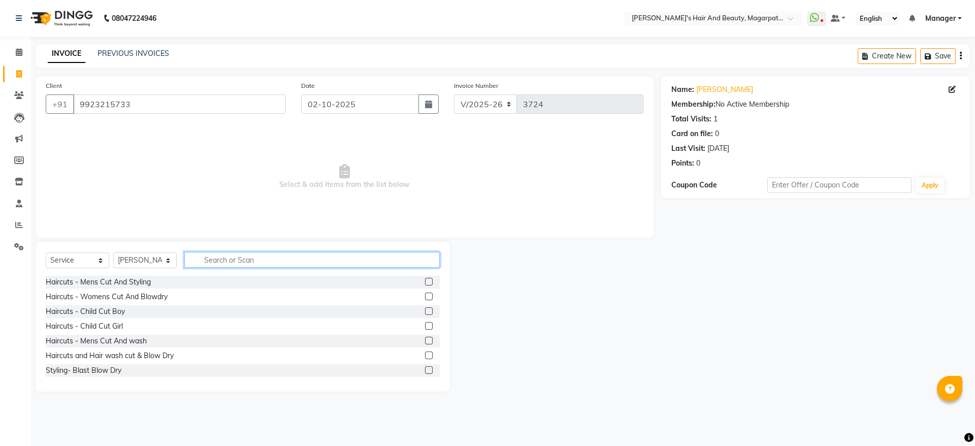
click at [243, 256] on input "text" at bounding box center [311, 260] width 255 height 16
type input "spa"
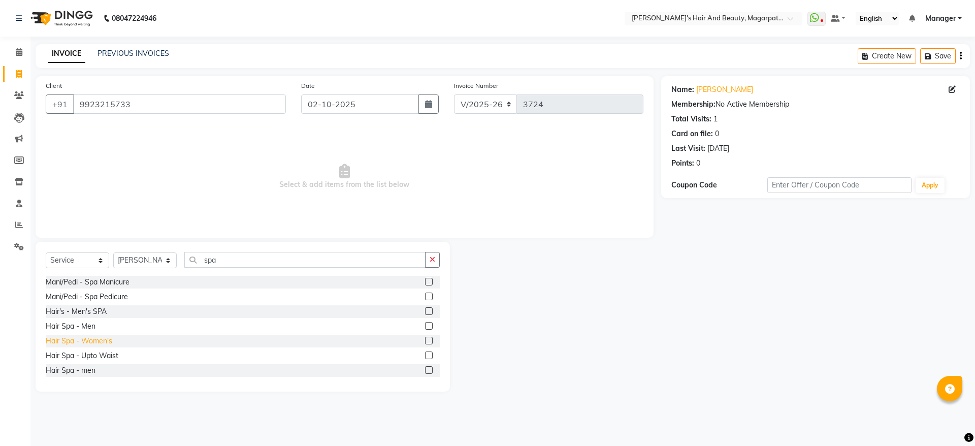
click at [102, 338] on div "Hair Spa - Women's" at bounding box center [79, 341] width 67 height 11
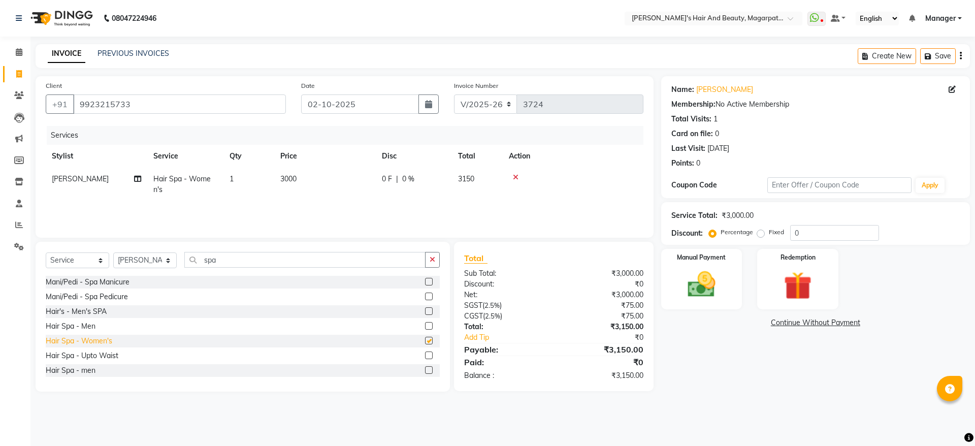
checkbox input "false"
click at [515, 174] on icon at bounding box center [516, 177] width 6 height 7
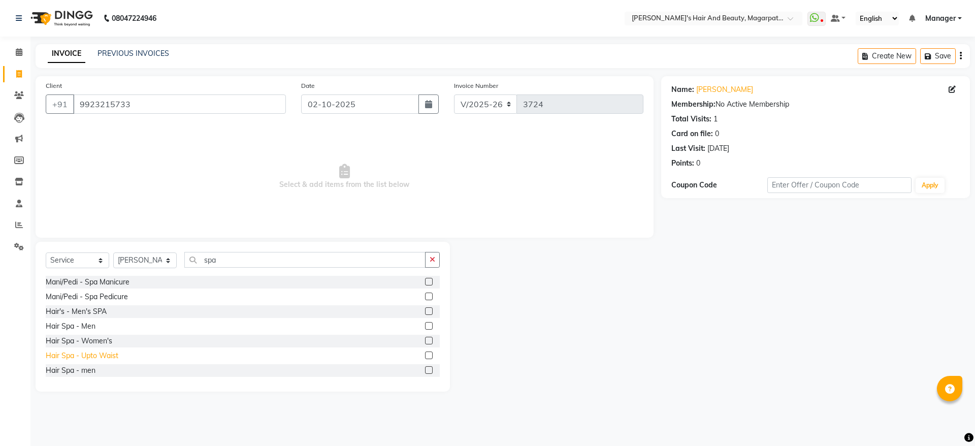
click at [101, 356] on div "Hair Spa - Upto Waist" at bounding box center [82, 355] width 73 height 11
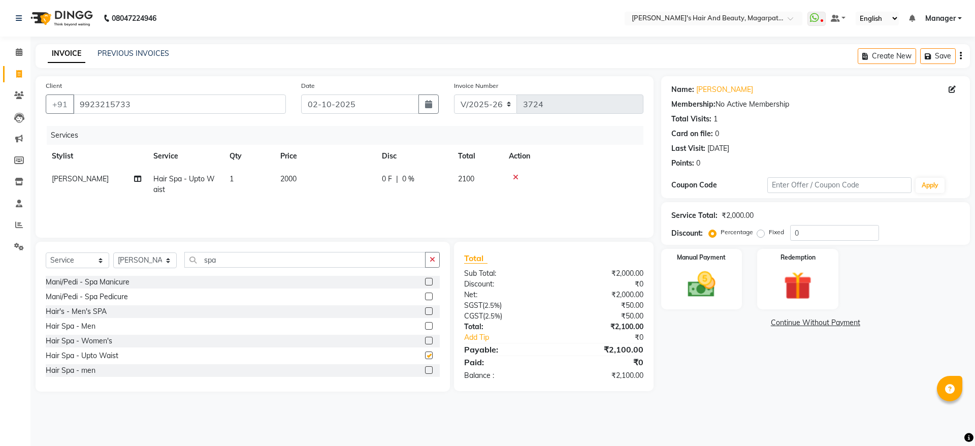
checkbox input "false"
click at [705, 274] on img at bounding box center [701, 285] width 47 height 34
click at [818, 323] on span "ONLINE" at bounding box center [827, 323] width 26 height 12
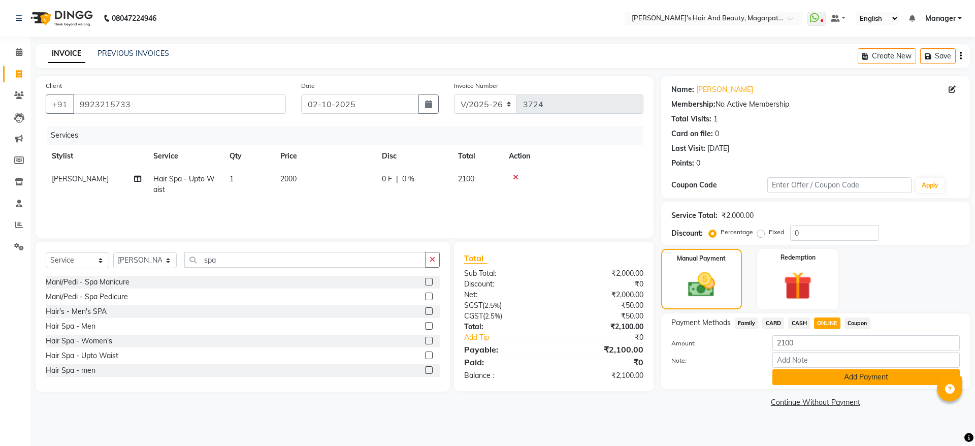
click at [817, 378] on button "Add Payment" at bounding box center [865, 377] width 187 height 16
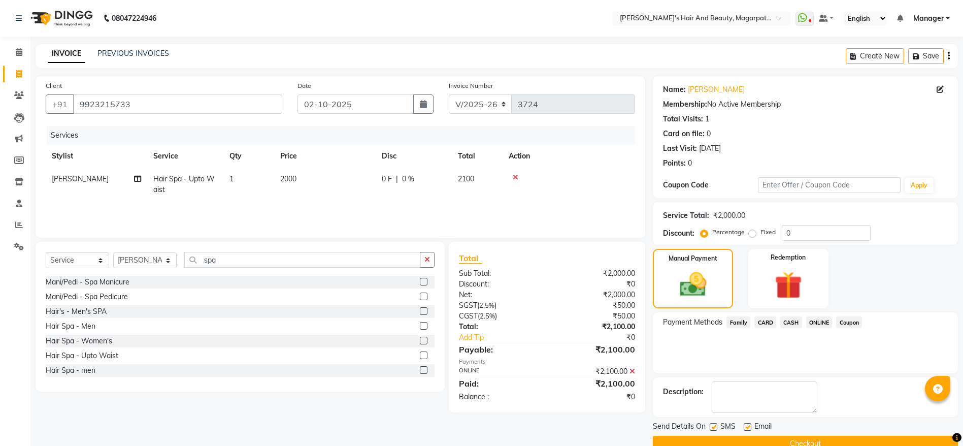
scroll to position [21, 0]
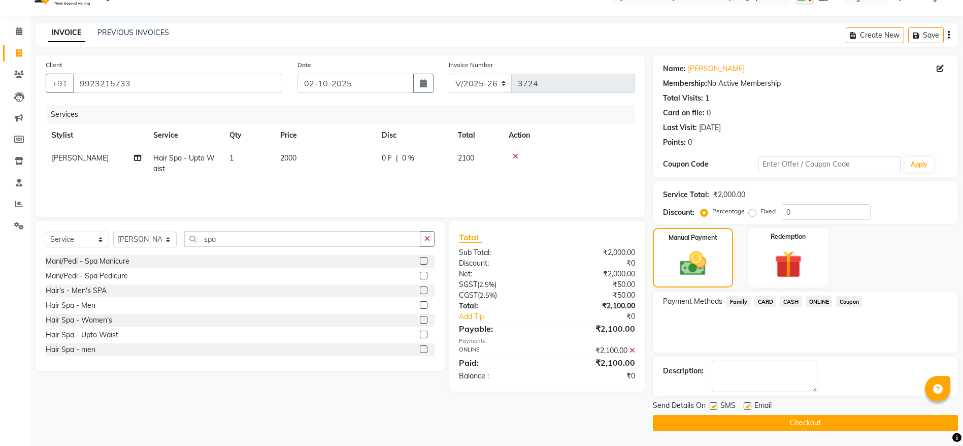
click at [796, 418] on button "Checkout" at bounding box center [805, 423] width 305 height 16
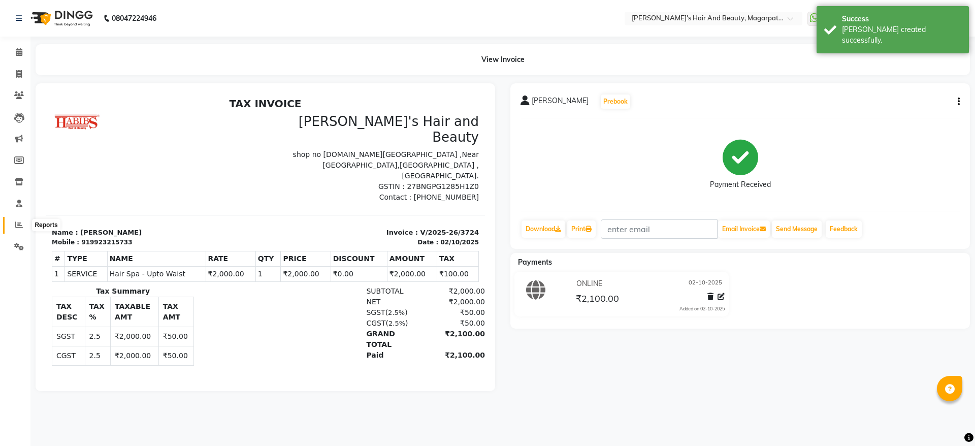
click at [19, 219] on span at bounding box center [19, 225] width 18 height 12
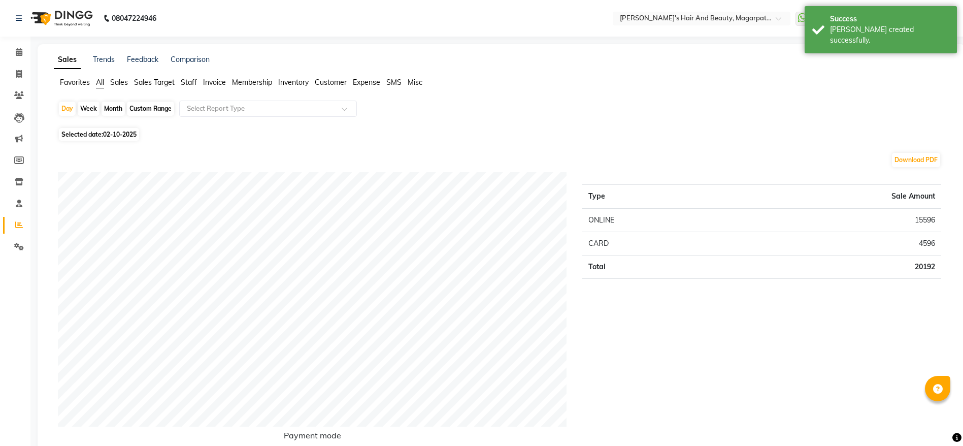
click at [192, 82] on span "Staff" at bounding box center [189, 82] width 16 height 9
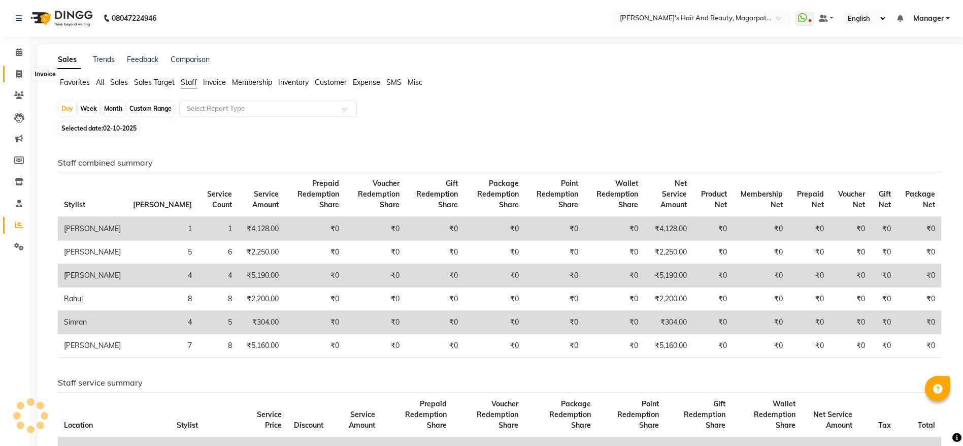
click at [18, 72] on icon at bounding box center [19, 74] width 6 height 8
select select "4517"
select select "service"
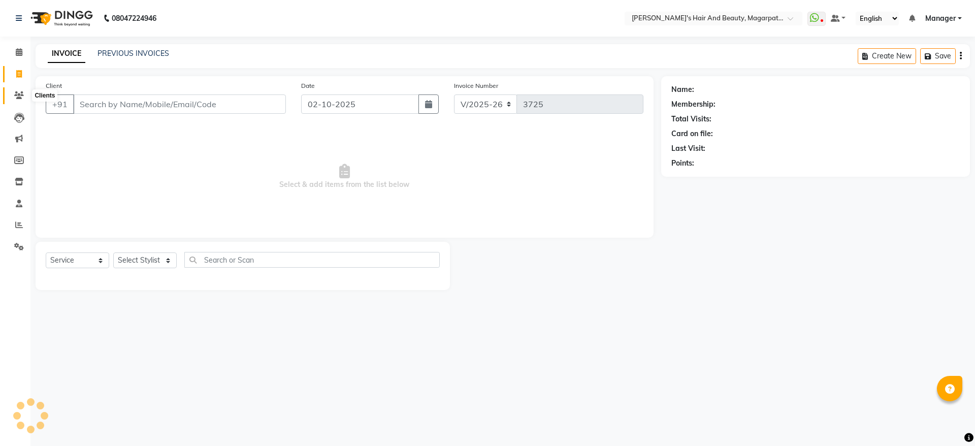
click at [18, 90] on span at bounding box center [19, 96] width 18 height 12
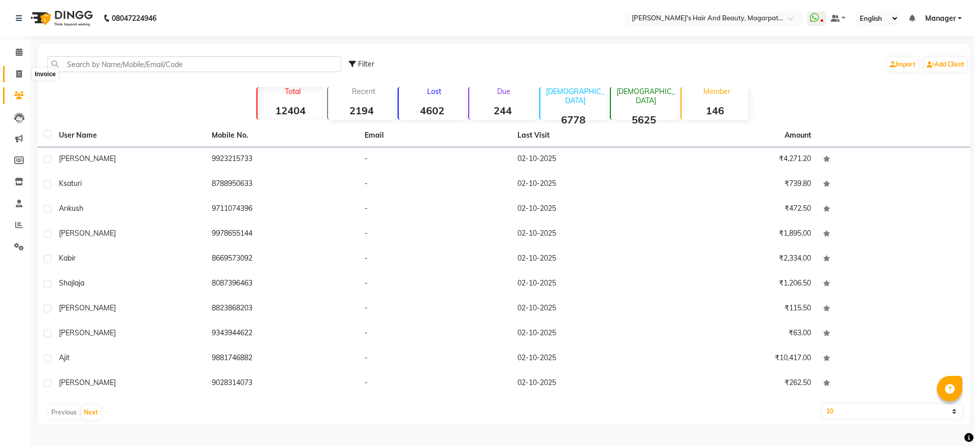
click at [15, 78] on span at bounding box center [19, 75] width 18 height 12
select select "4517"
select select "service"
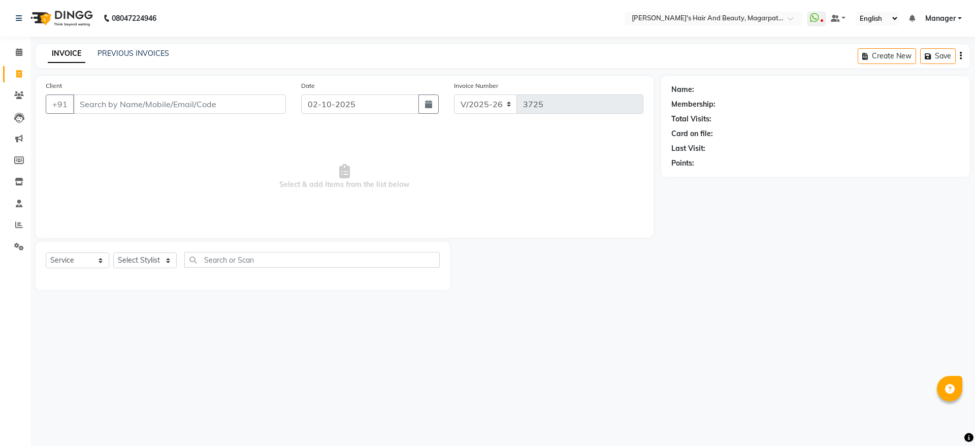
click at [88, 102] on input "Client" at bounding box center [179, 103] width 213 height 19
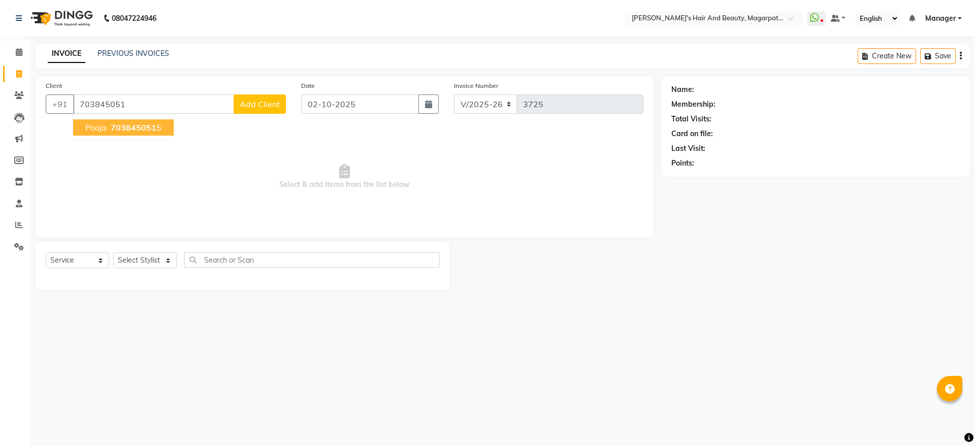
click at [113, 130] on span "703845051" at bounding box center [134, 127] width 46 height 10
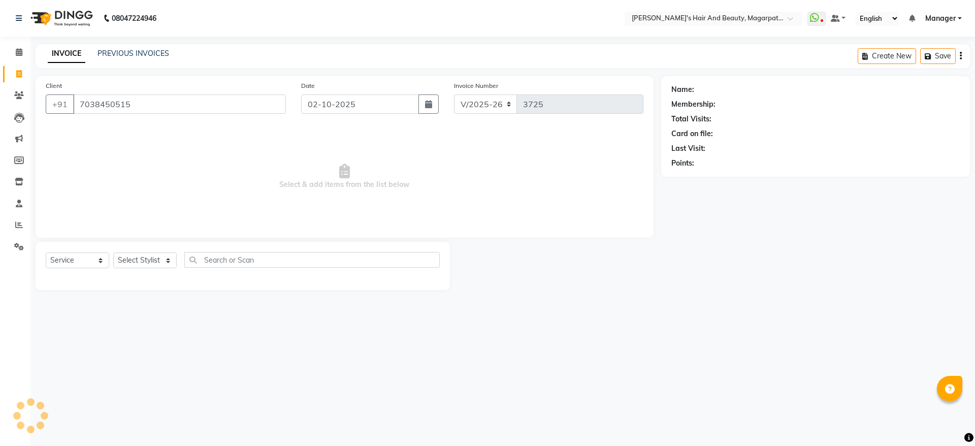
type input "7038450515"
click at [950, 90] on icon at bounding box center [951, 89] width 7 height 7
select select
select select "[DEMOGRAPHIC_DATA]"
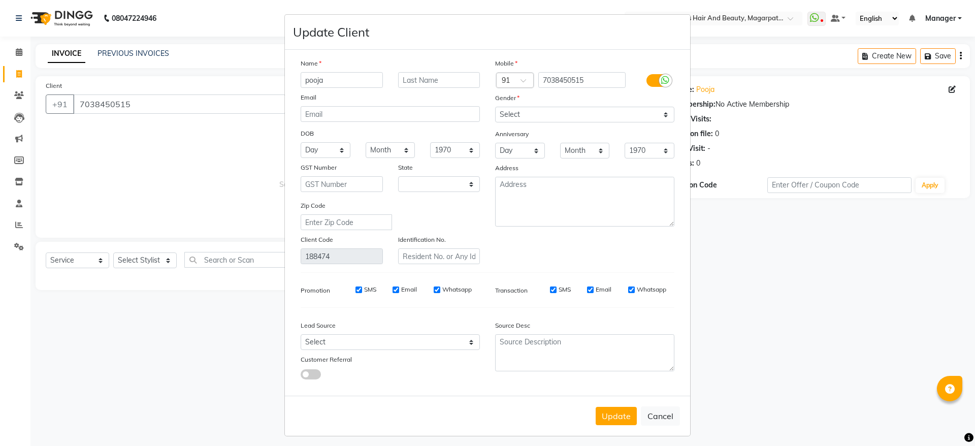
select select "22"
click at [606, 75] on input "7038450515" at bounding box center [582, 80] width 88 height 16
type input "7038450512"
click at [610, 412] on button "Update" at bounding box center [615, 416] width 41 height 18
type input "7038450512"
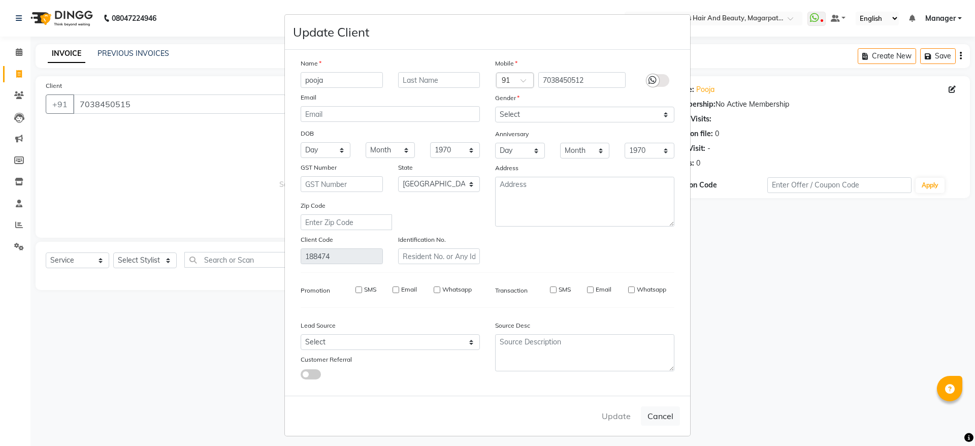
select select
select select "null"
select select
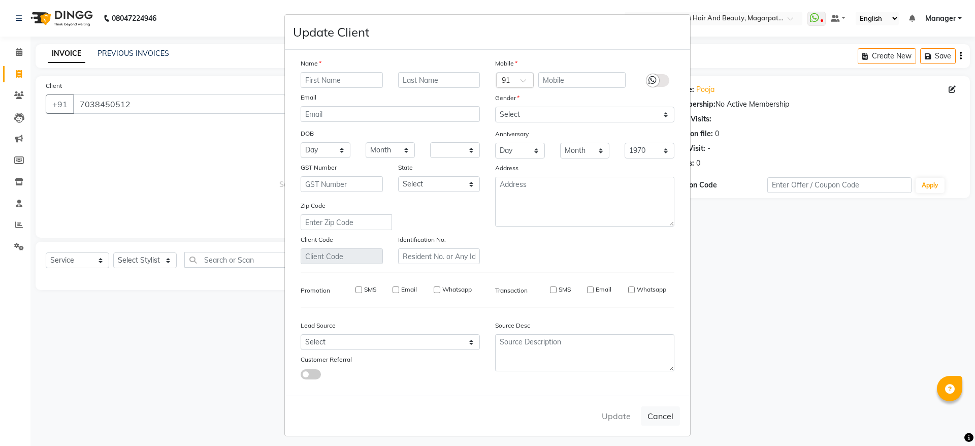
select select
checkbox input "false"
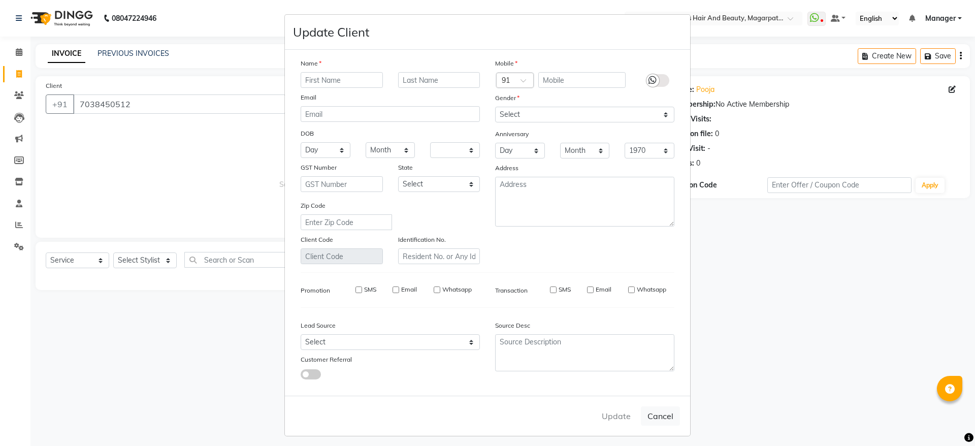
checkbox input "false"
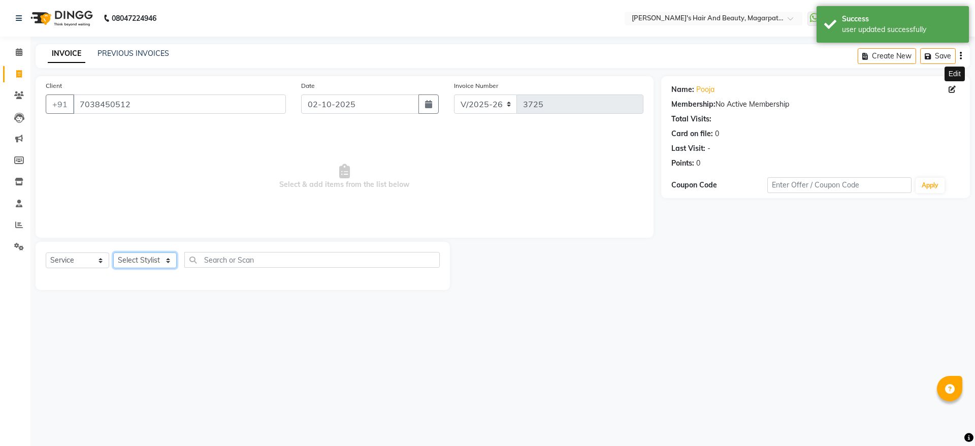
click at [140, 255] on select "Select Stylist [PERSON_NAME] [PERSON_NAME] [PERSON_NAME] Manager [PERSON_NAME] …" at bounding box center [144, 260] width 63 height 16
select select "67463"
click at [113, 252] on select "Select Stylist [PERSON_NAME] [PERSON_NAME] [PERSON_NAME] Manager [PERSON_NAME] …" at bounding box center [144, 260] width 63 height 16
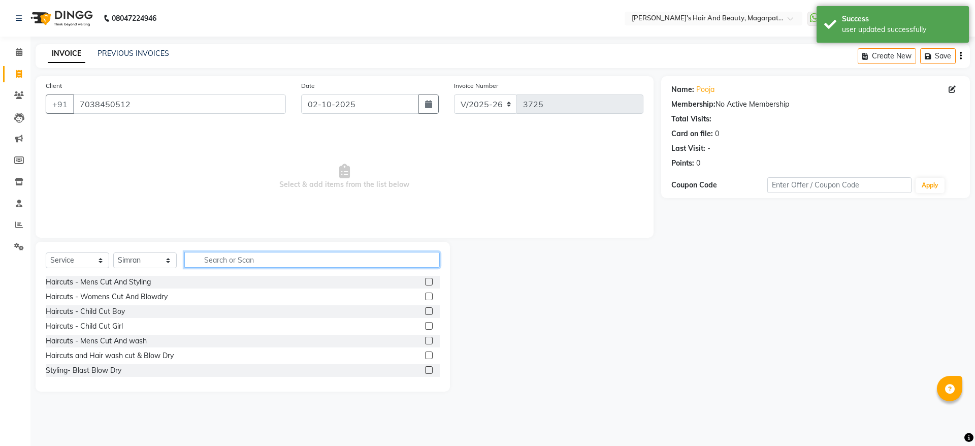
click at [240, 256] on input "text" at bounding box center [311, 260] width 255 height 16
type input "thre"
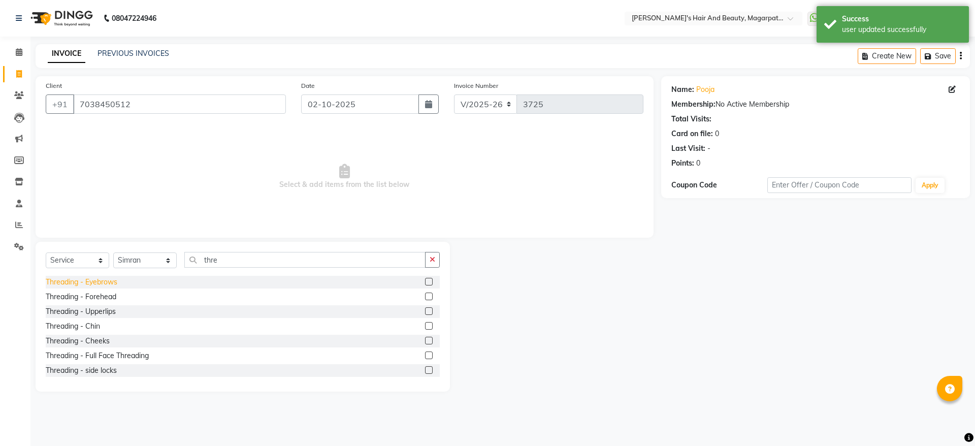
click at [115, 282] on div "Threading - Eyebrows" at bounding box center [82, 282] width 72 height 11
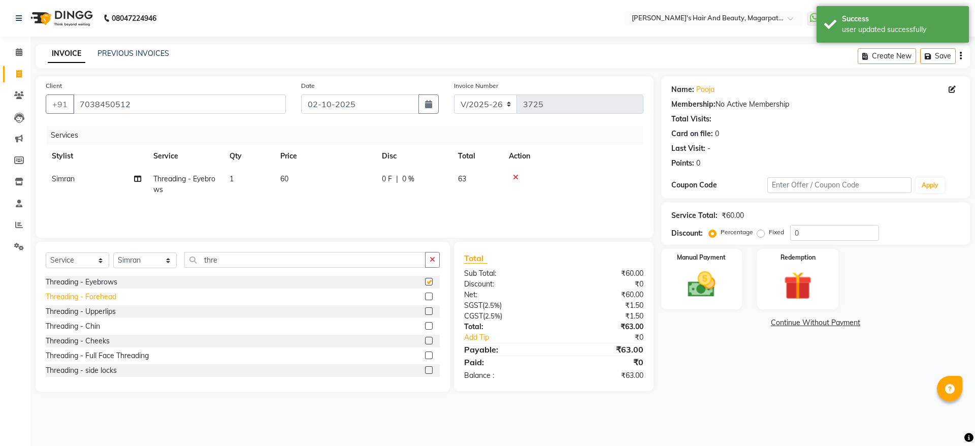
checkbox input "false"
click at [113, 295] on div "Threading - Forehead" at bounding box center [81, 296] width 71 height 11
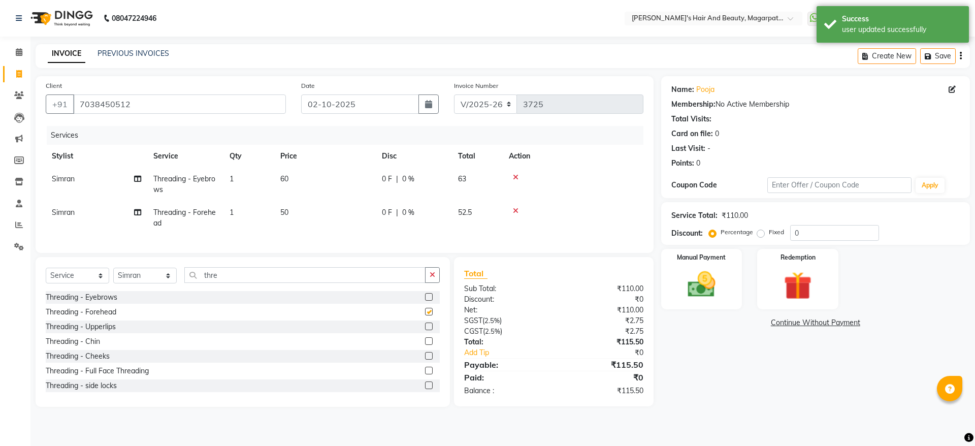
checkbox input "false"
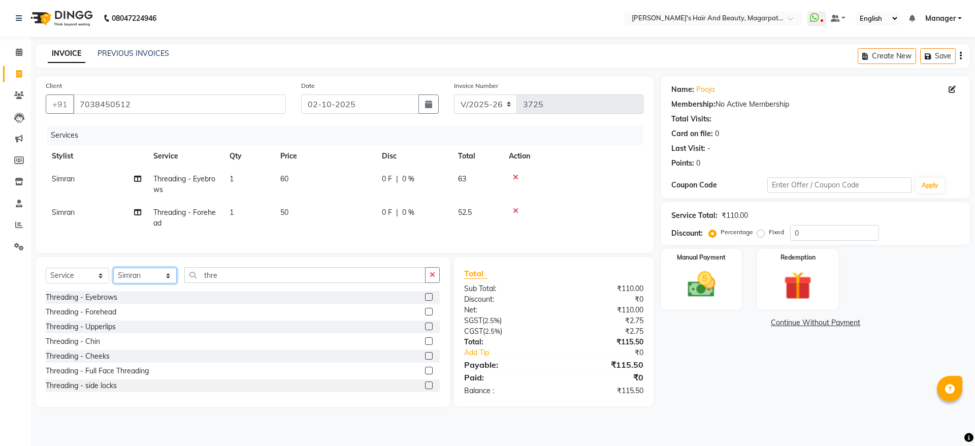
click at [127, 283] on select "Select Stylist [PERSON_NAME] [PERSON_NAME] [PERSON_NAME] Manager [PERSON_NAME] …" at bounding box center [144, 276] width 63 height 16
select select "67454"
click at [113, 279] on select "Select Stylist [PERSON_NAME] [PERSON_NAME] [PERSON_NAME] Manager [PERSON_NAME] …" at bounding box center [144, 276] width 63 height 16
click at [130, 376] on div "Haircuts and Hair wash cut & Blow Dry" at bounding box center [110, 370] width 128 height 11
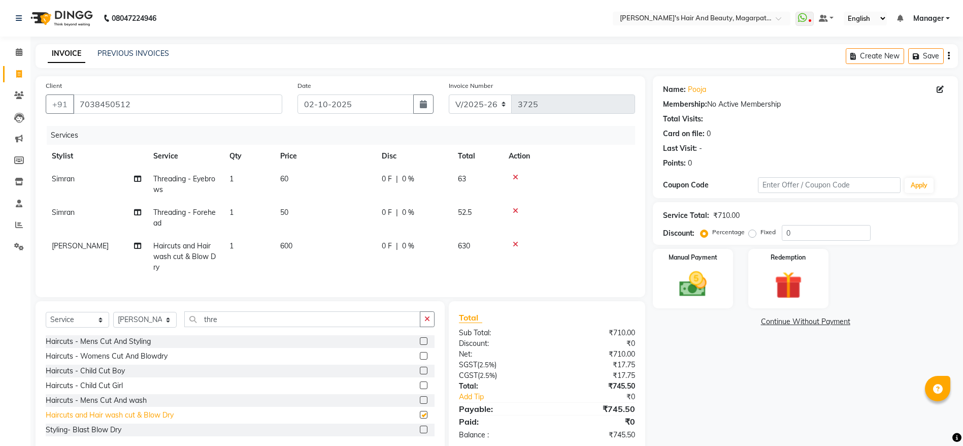
checkbox input "false"
click at [165, 327] on select "Select Stylist [PERSON_NAME] [PERSON_NAME] [PERSON_NAME] Manager [PERSON_NAME] …" at bounding box center [144, 320] width 63 height 16
select select "25867"
click at [113, 323] on select "Select Stylist [PERSON_NAME] [PERSON_NAME] [PERSON_NAME] Manager [PERSON_NAME] …" at bounding box center [144, 320] width 63 height 16
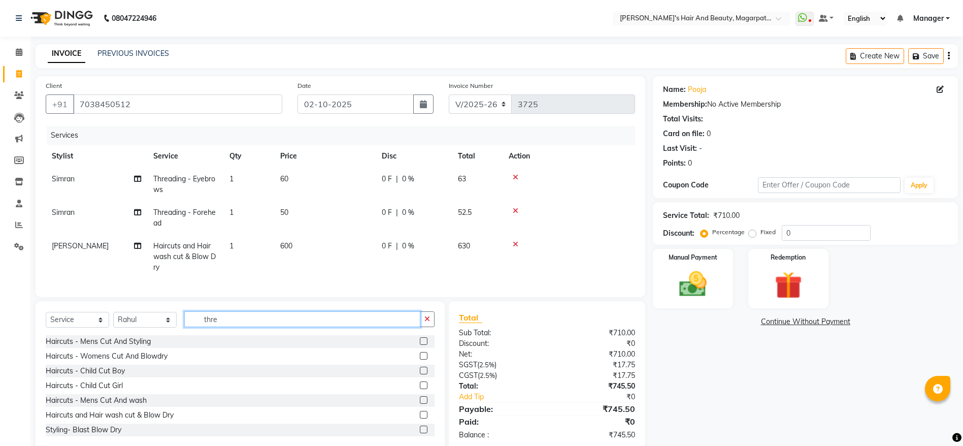
drag, startPoint x: 232, startPoint y: 328, endPoint x: 178, endPoint y: 329, distance: 54.3
click at [177, 329] on div "Select Service Product Membership Package Voucher Prepaid Gift Card Select Styl…" at bounding box center [240, 323] width 389 height 24
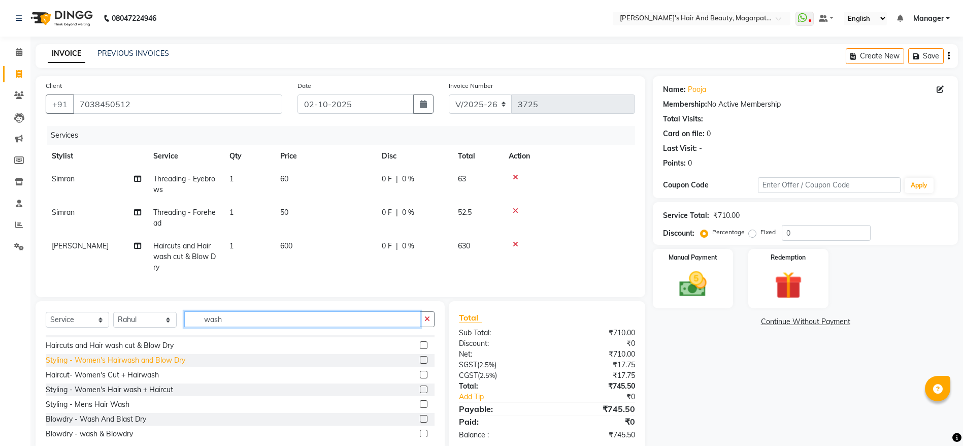
scroll to position [15, 0]
type input "wash"
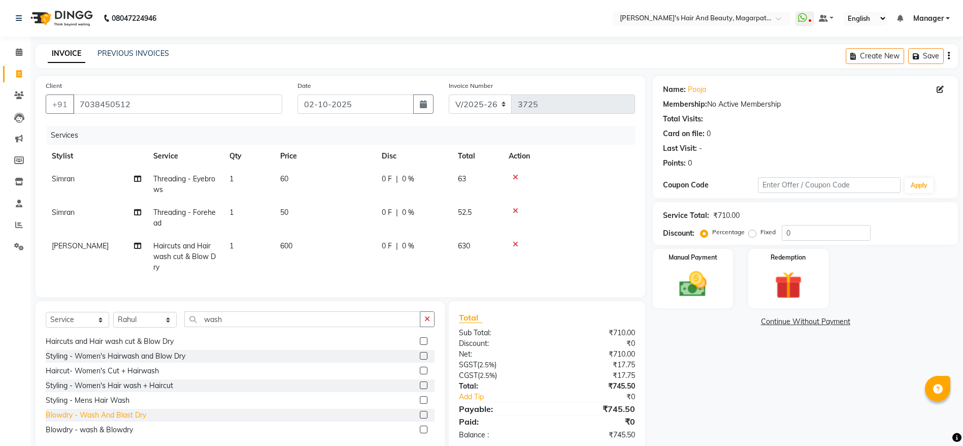
click at [128, 420] on div "Blowdry - Wash And Blast Dry" at bounding box center [96, 415] width 101 height 11
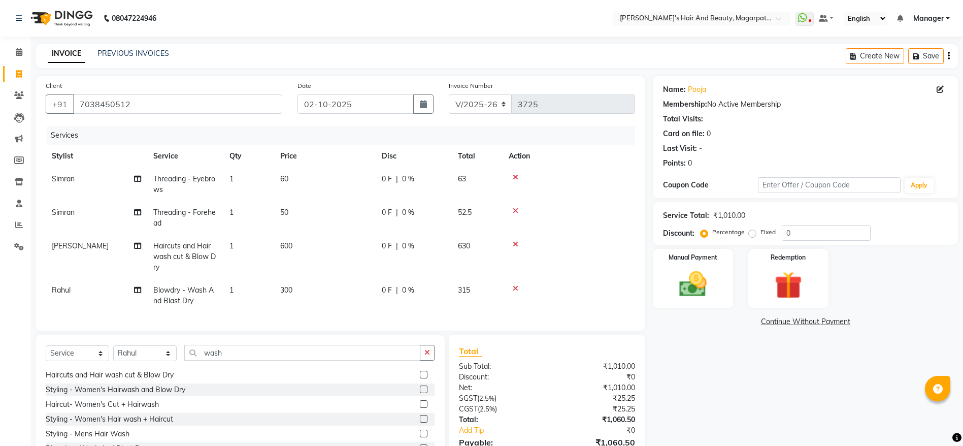
checkbox input "false"
click at [287, 291] on span "300" at bounding box center [286, 289] width 12 height 9
select select "25867"
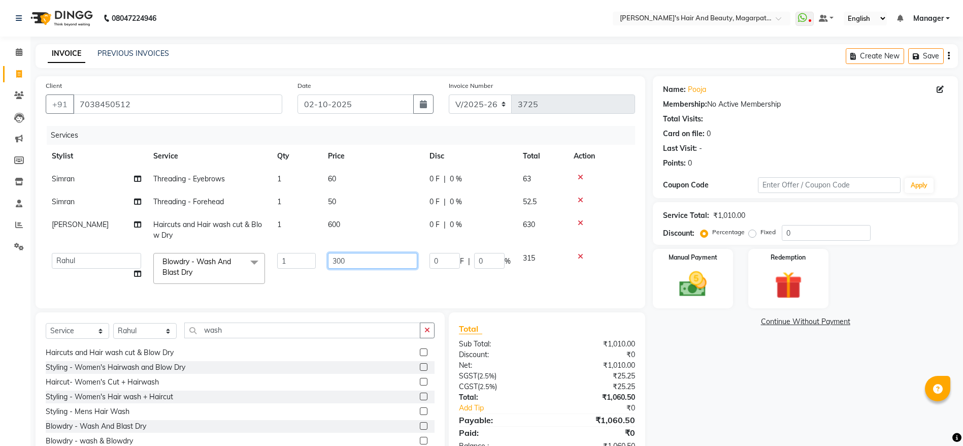
drag, startPoint x: 363, startPoint y: 259, endPoint x: 321, endPoint y: 262, distance: 42.2
click at [321, 262] on tr "[PERSON_NAME] [PERSON_NAME] [PERSON_NAME] Manager [PERSON_NAME] [PERSON_NAME] […" at bounding box center [340, 268] width 589 height 43
type input "350"
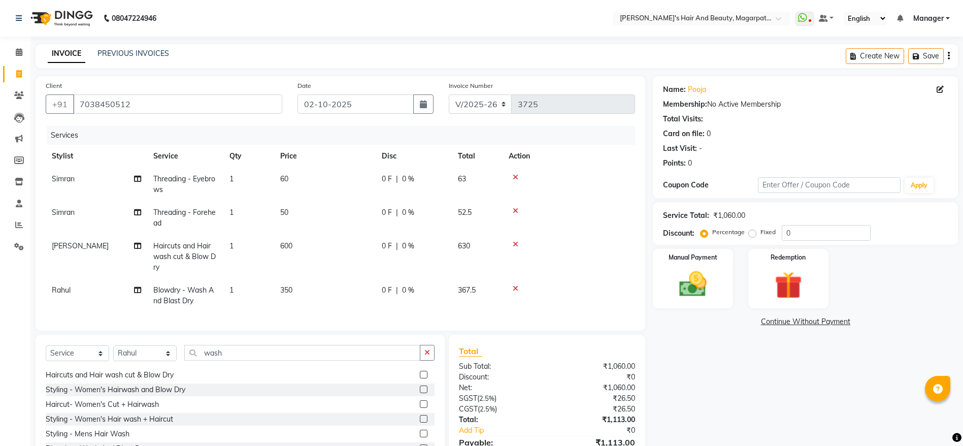
click at [332, 286] on td "350" at bounding box center [325, 296] width 102 height 34
select select "25867"
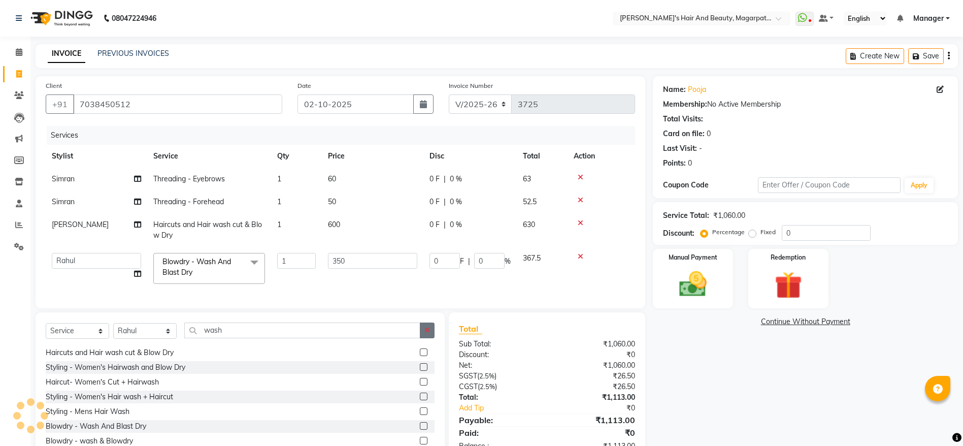
click at [428, 334] on icon "button" at bounding box center [427, 329] width 6 height 7
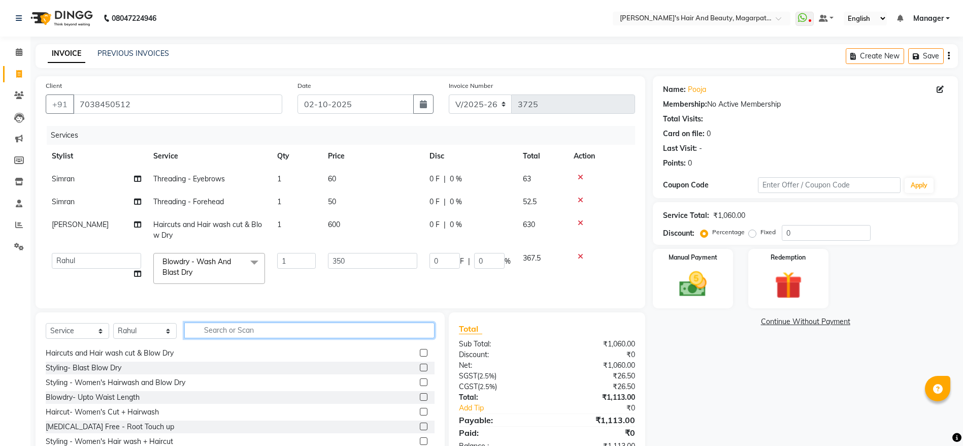
scroll to position [66, 0]
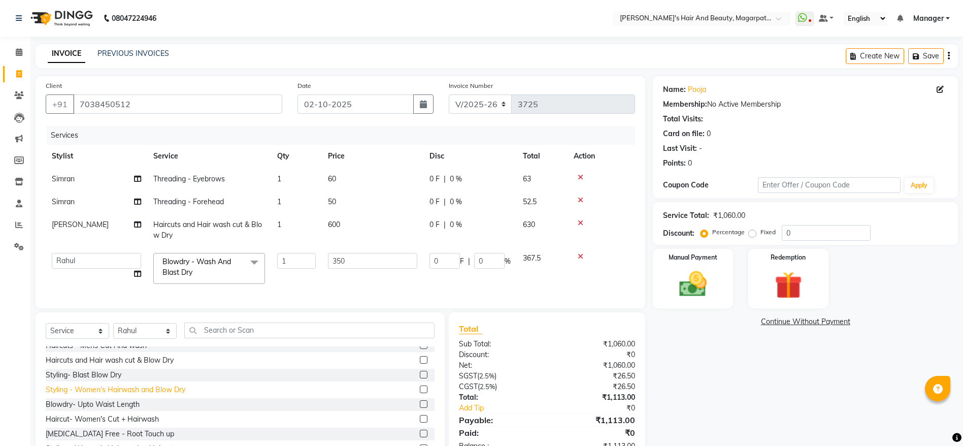
click at [170, 395] on div "Styling - Women's Hairwash and Blow Dry" at bounding box center [116, 389] width 140 height 11
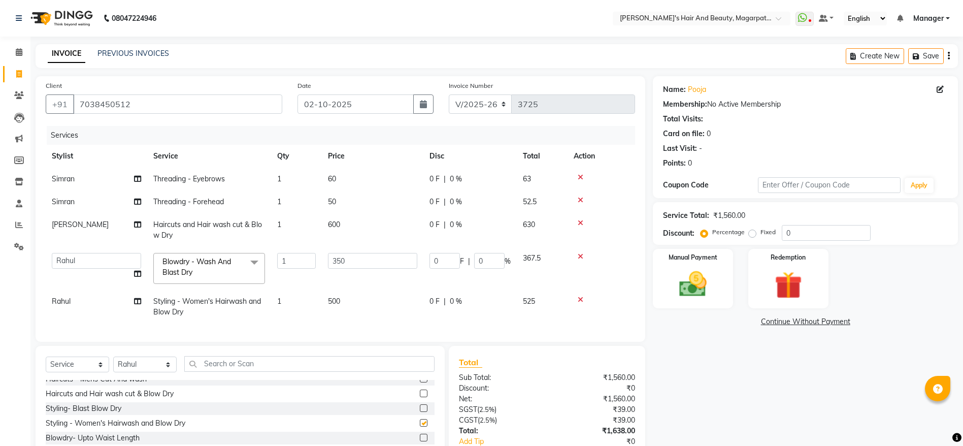
checkbox input "false"
click at [580, 297] on icon at bounding box center [581, 299] width 6 height 7
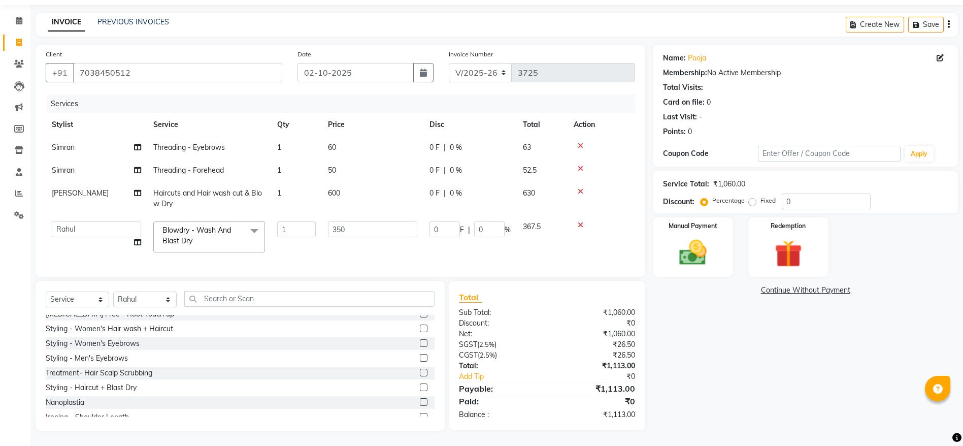
scroll to position [0, 0]
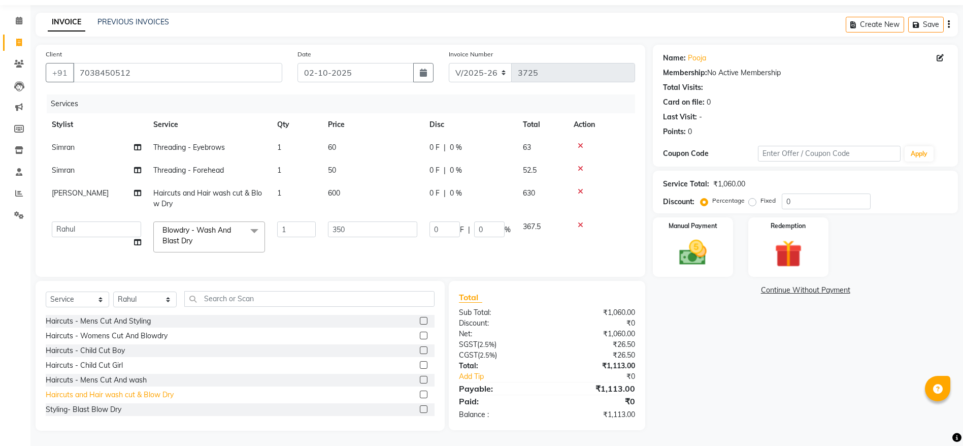
click at [154, 394] on div "Haircuts and Hair wash cut & Blow Dry" at bounding box center [110, 394] width 128 height 11
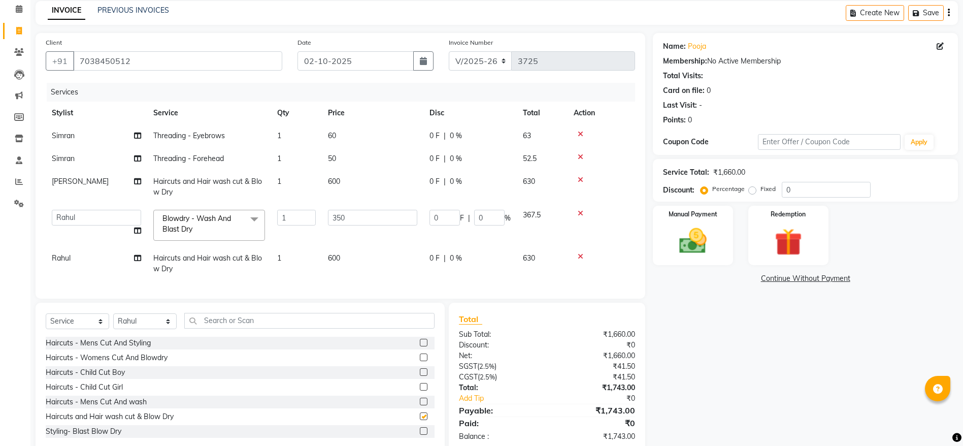
checkbox input "false"
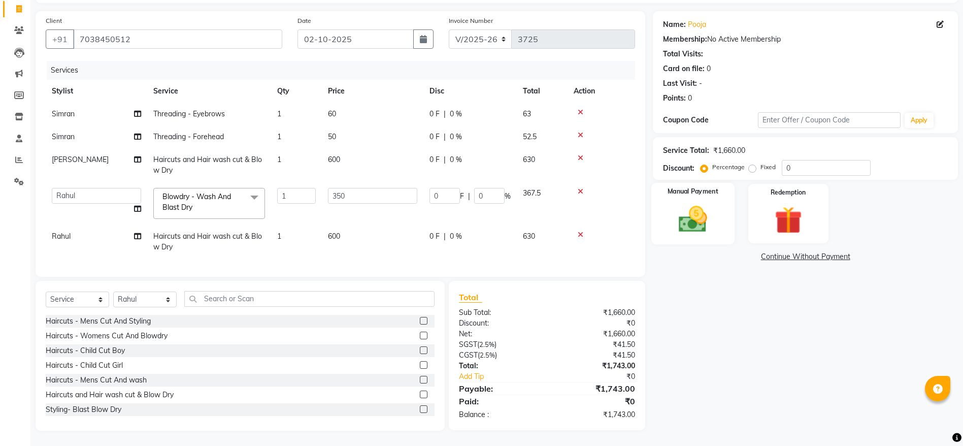
click at [699, 216] on img at bounding box center [693, 219] width 47 height 33
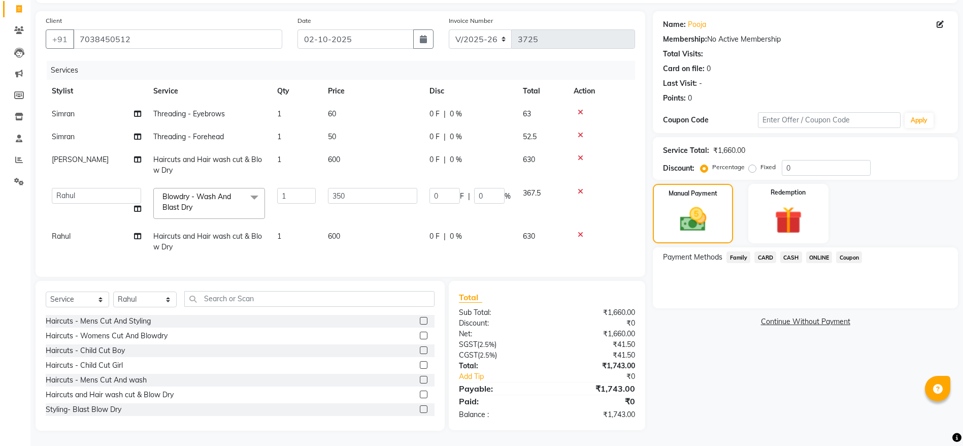
click at [819, 251] on span "ONLINE" at bounding box center [819, 257] width 26 height 12
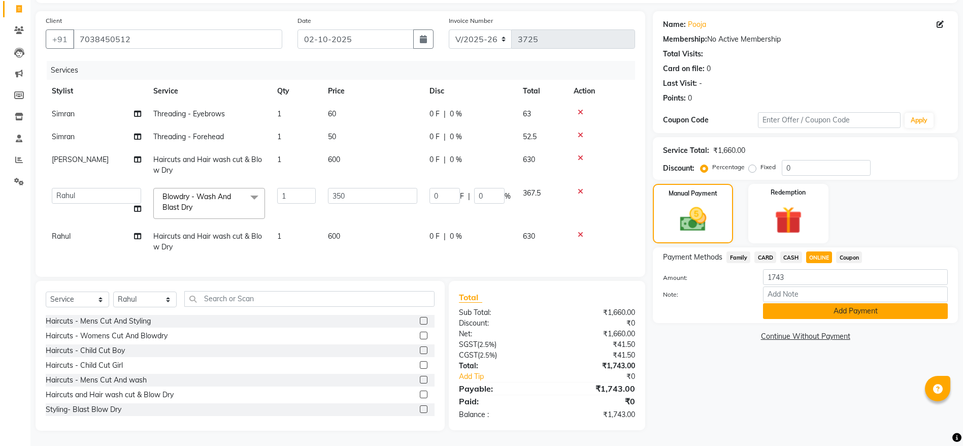
click at [818, 303] on button "Add Payment" at bounding box center [855, 311] width 185 height 16
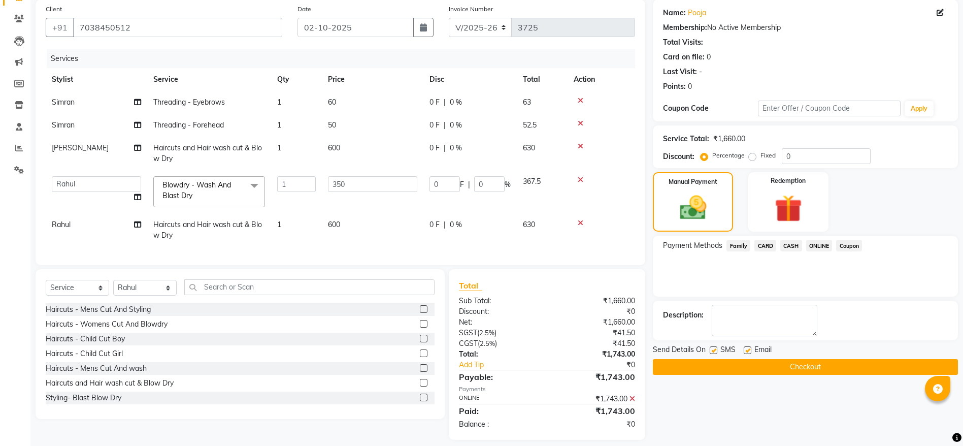
scroll to position [97, 0]
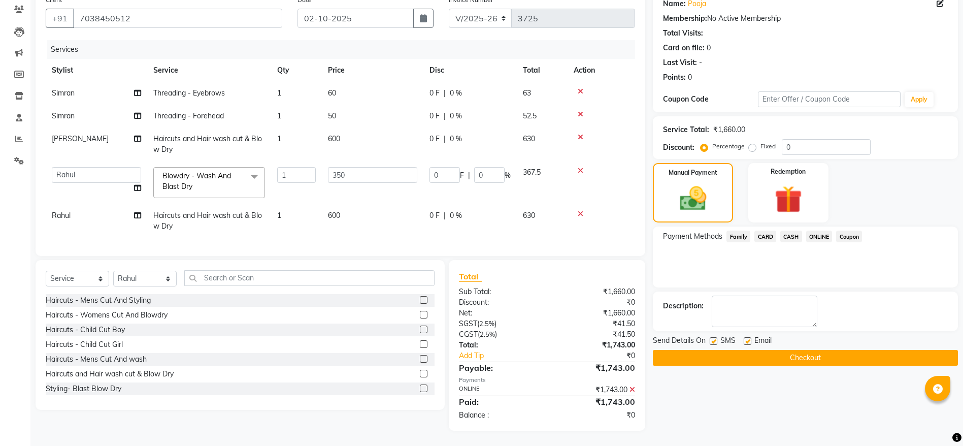
click at [801, 350] on button "Checkout" at bounding box center [805, 358] width 305 height 16
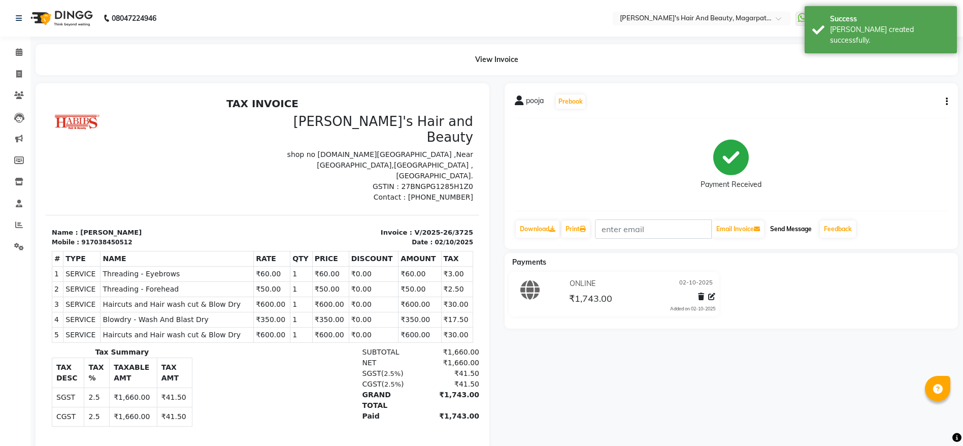
click at [789, 225] on button "Send Message" at bounding box center [791, 228] width 50 height 17
